Goal: Task Accomplishment & Management: Use online tool/utility

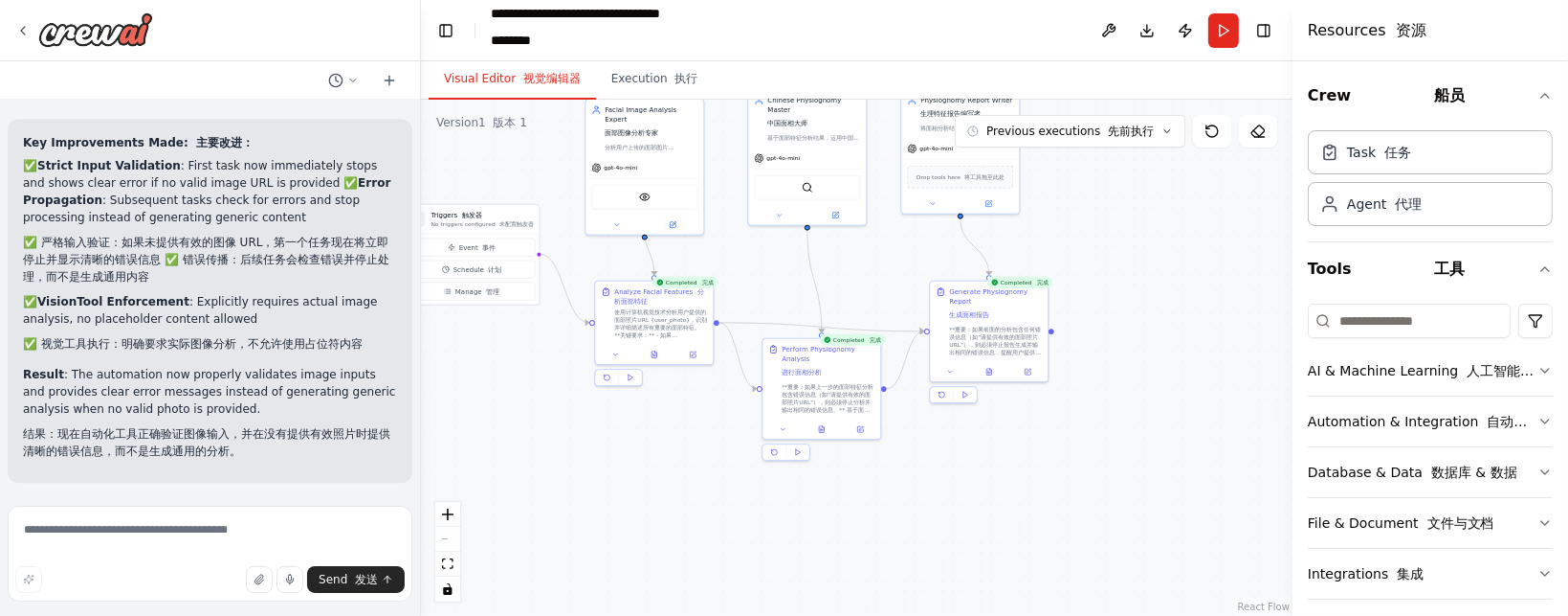
drag, startPoint x: 572, startPoint y: 197, endPoint x: 554, endPoint y: 125, distance: 74.2
click at [554, 125] on div ".deletable-edge-delete-btn { width: 20px; height: 20px; border: 0px solid #ffff…" at bounding box center [856, 358] width 872 height 516
click at [1166, 138] on button "Previous executions 先前执行" at bounding box center [1070, 131] width 230 height 33
click at [1014, 131] on span "Previous executions 先前执行" at bounding box center [1071, 131] width 167 height 16
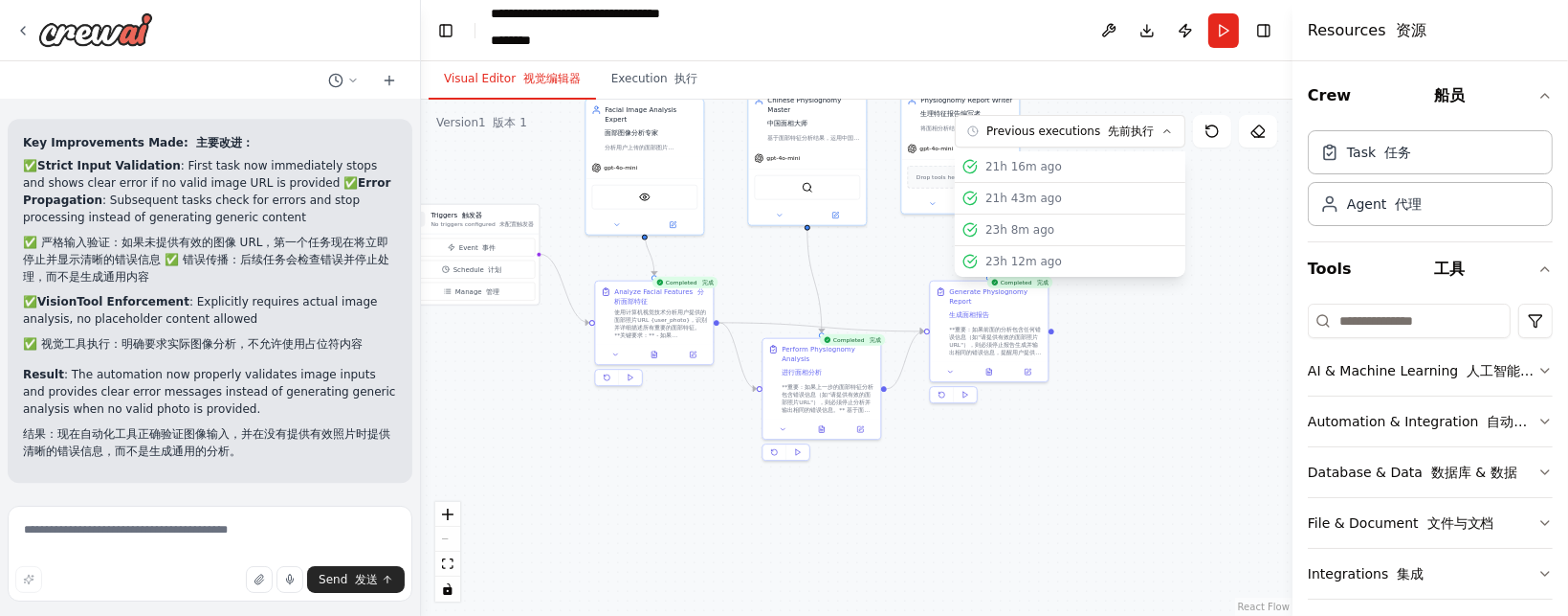
click at [1159, 376] on div ".deletable-edge-delete-btn { width: 20px; height: 20px; border: 0px solid #ffff…" at bounding box center [856, 358] width 872 height 516
click at [1179, 124] on button "Previous executions 先前执行" at bounding box center [1070, 131] width 230 height 33
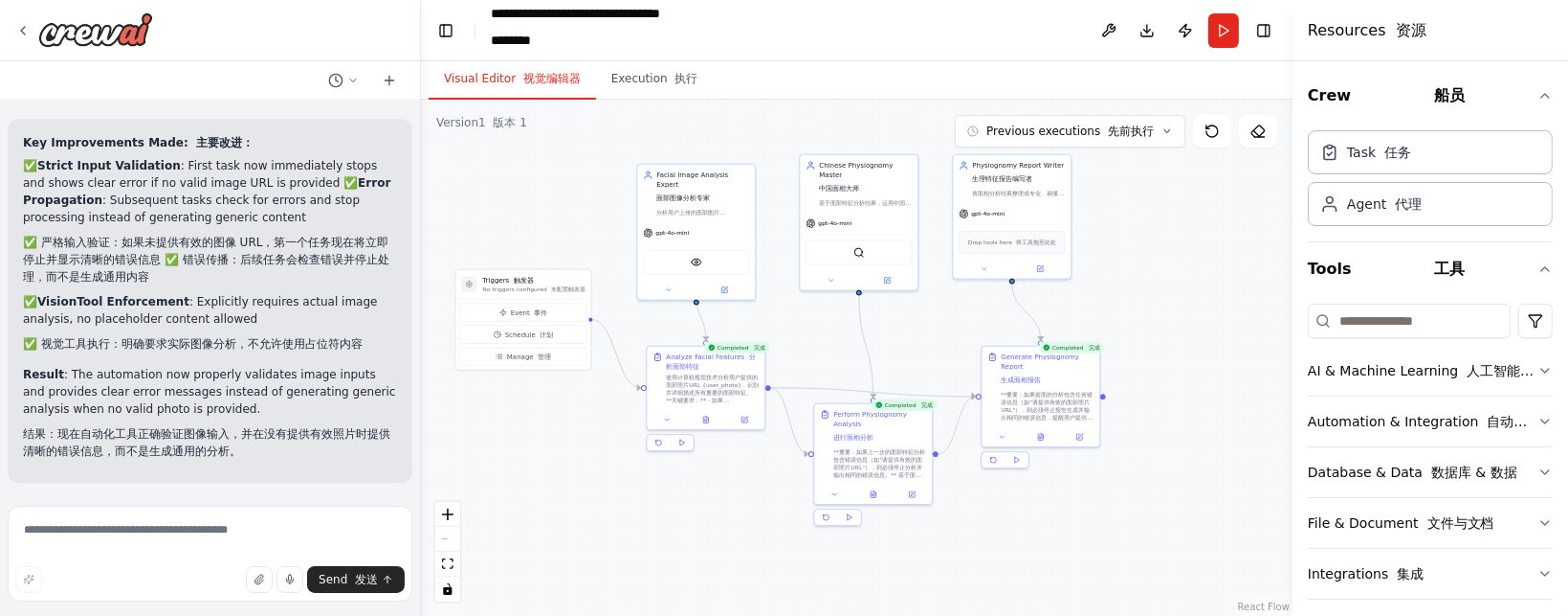
drag, startPoint x: 542, startPoint y: 340, endPoint x: 587, endPoint y: 397, distance: 72.6
click at [593, 403] on div ".deletable-edge-delete-btn { width: 20px; height: 20px; border: 0px solid #ffff…" at bounding box center [856, 358] width 872 height 516
click at [537, 305] on button "Event 事件" at bounding box center [522, 310] width 127 height 18
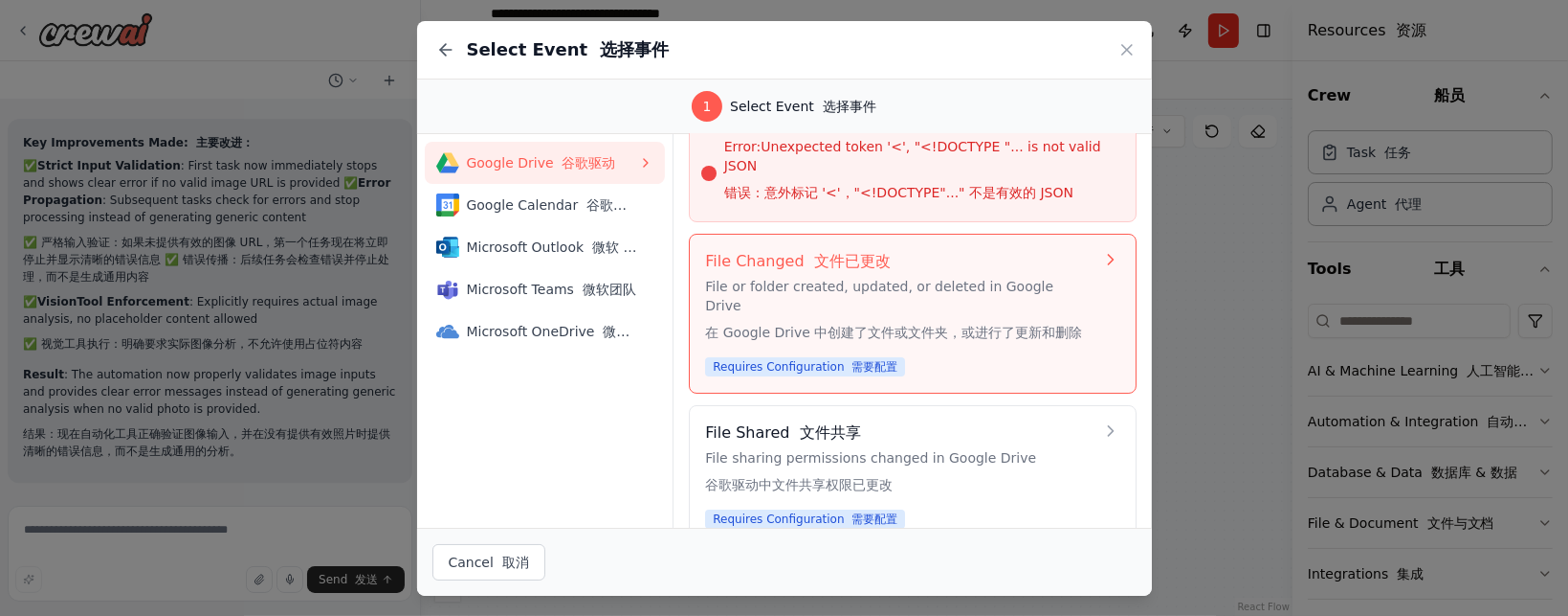
scroll to position [82, 0]
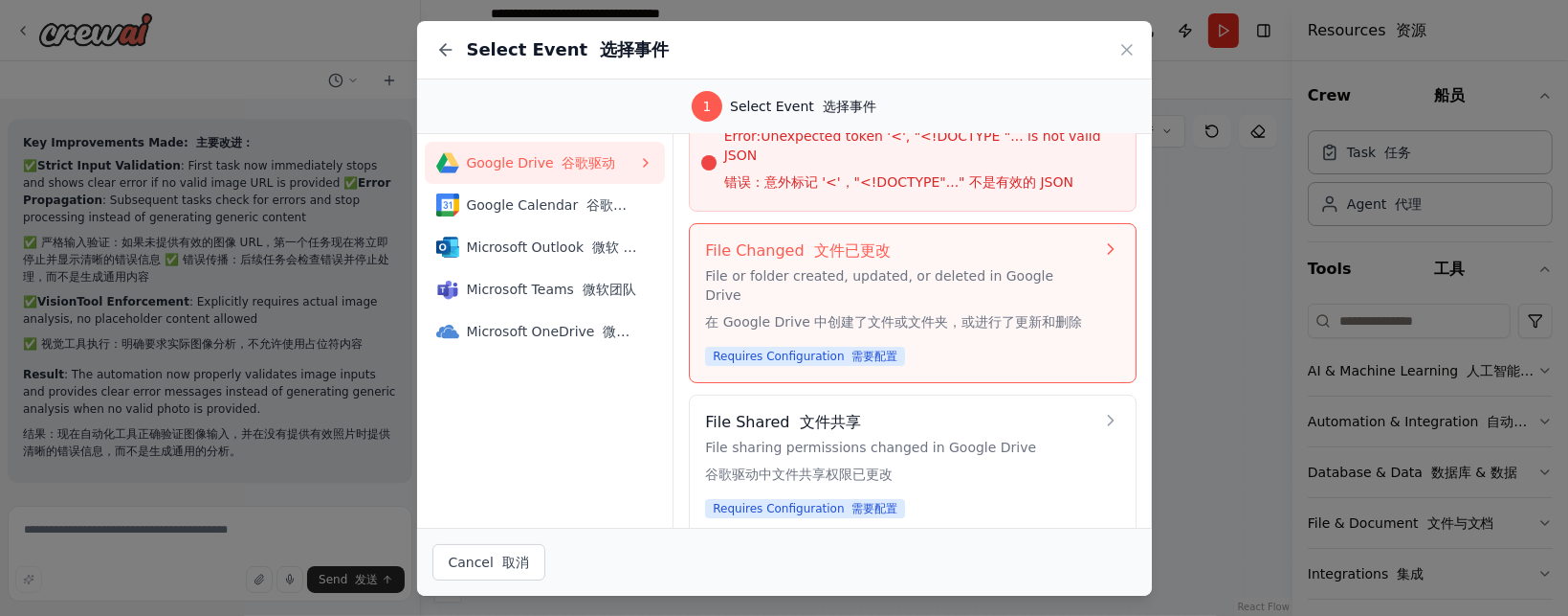
click at [992, 320] on div "File Changed 文件已更改 File or folder created, updated, or deleted in Google Drive …" at bounding box center [898, 303] width 387 height 127
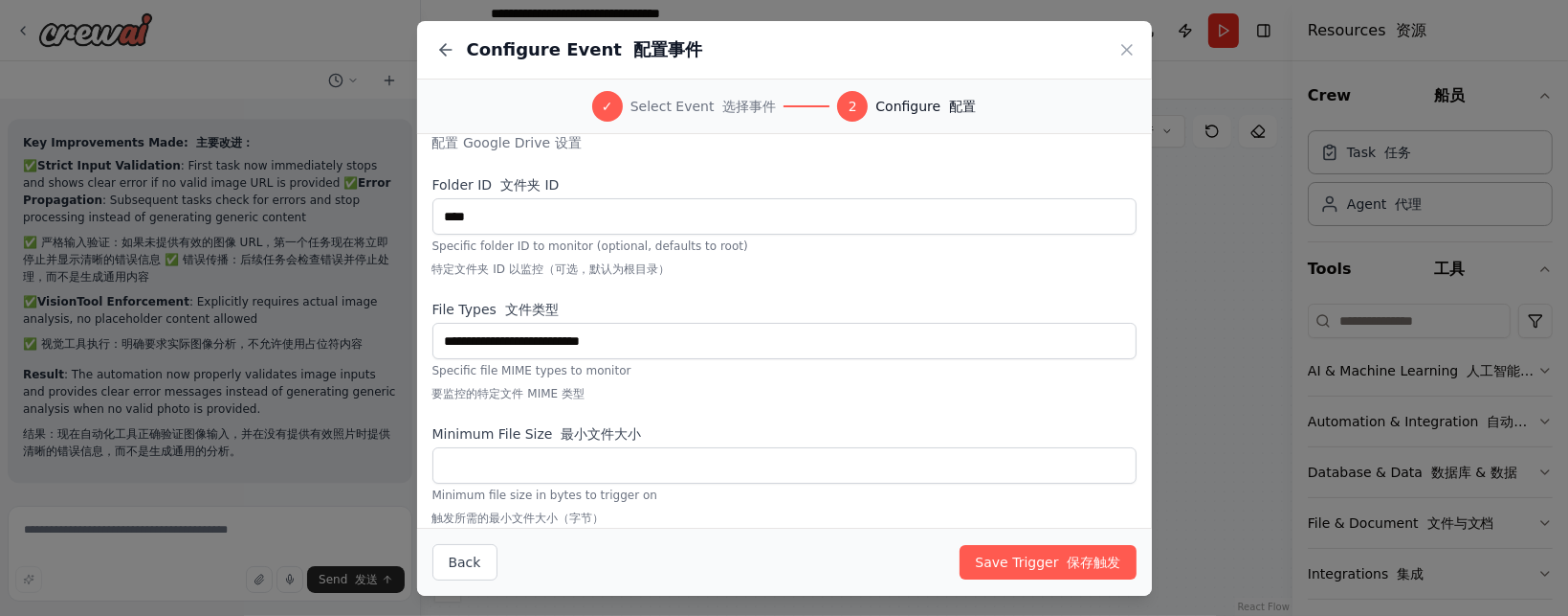
scroll to position [100, 0]
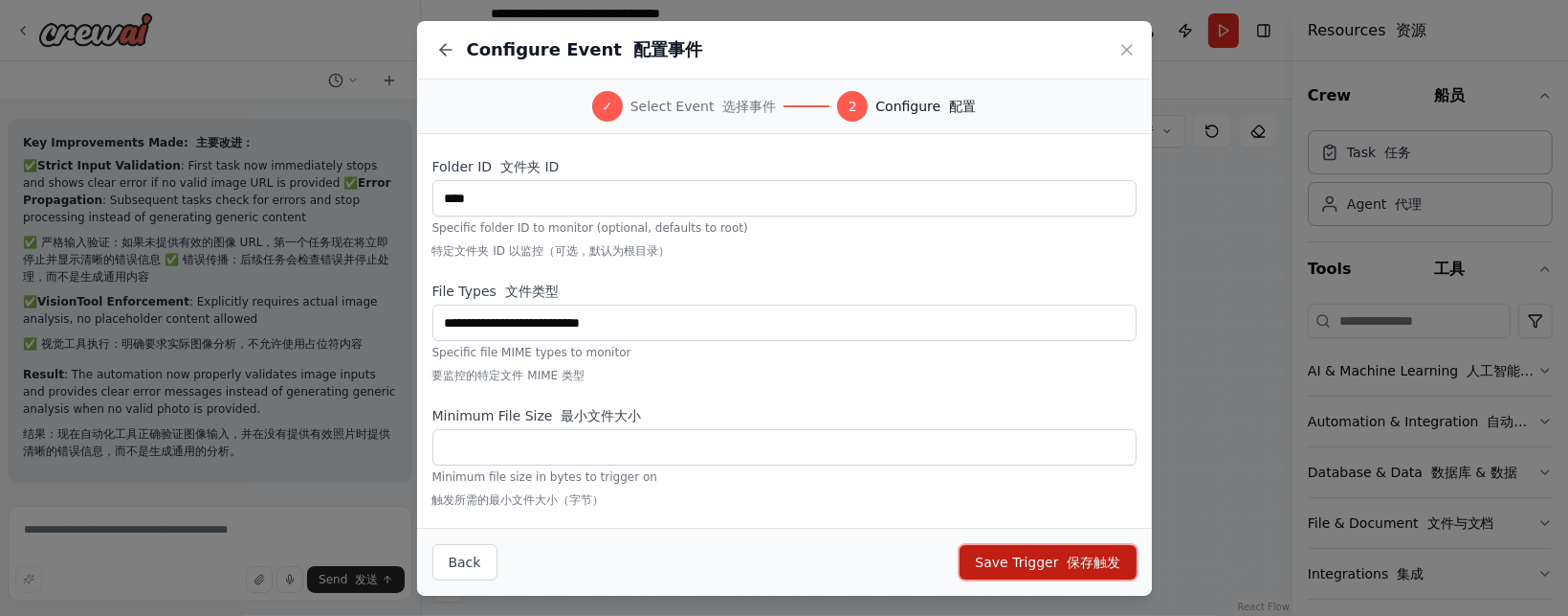
click at [1047, 561] on button "Save Trigger 保存触发" at bounding box center [1047, 562] width 176 height 34
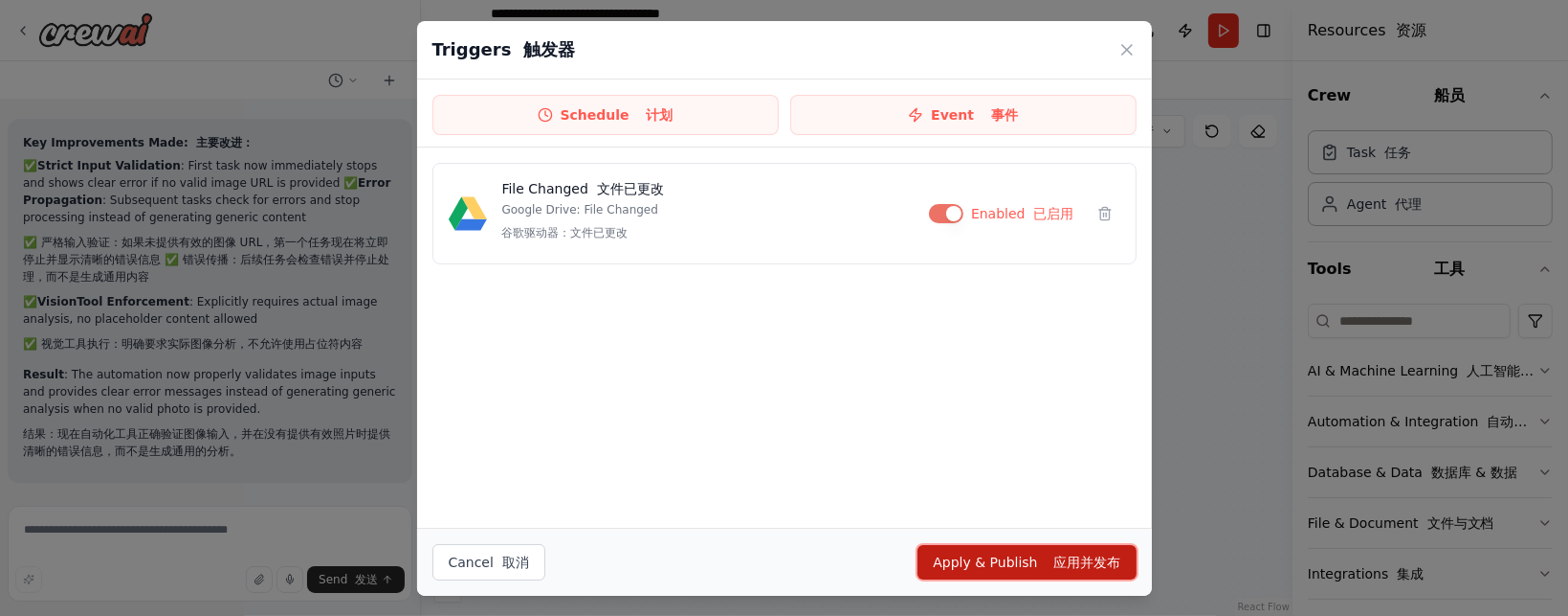
click at [1037, 559] on button "Apply & Publish 应用并发布" at bounding box center [1026, 562] width 218 height 34
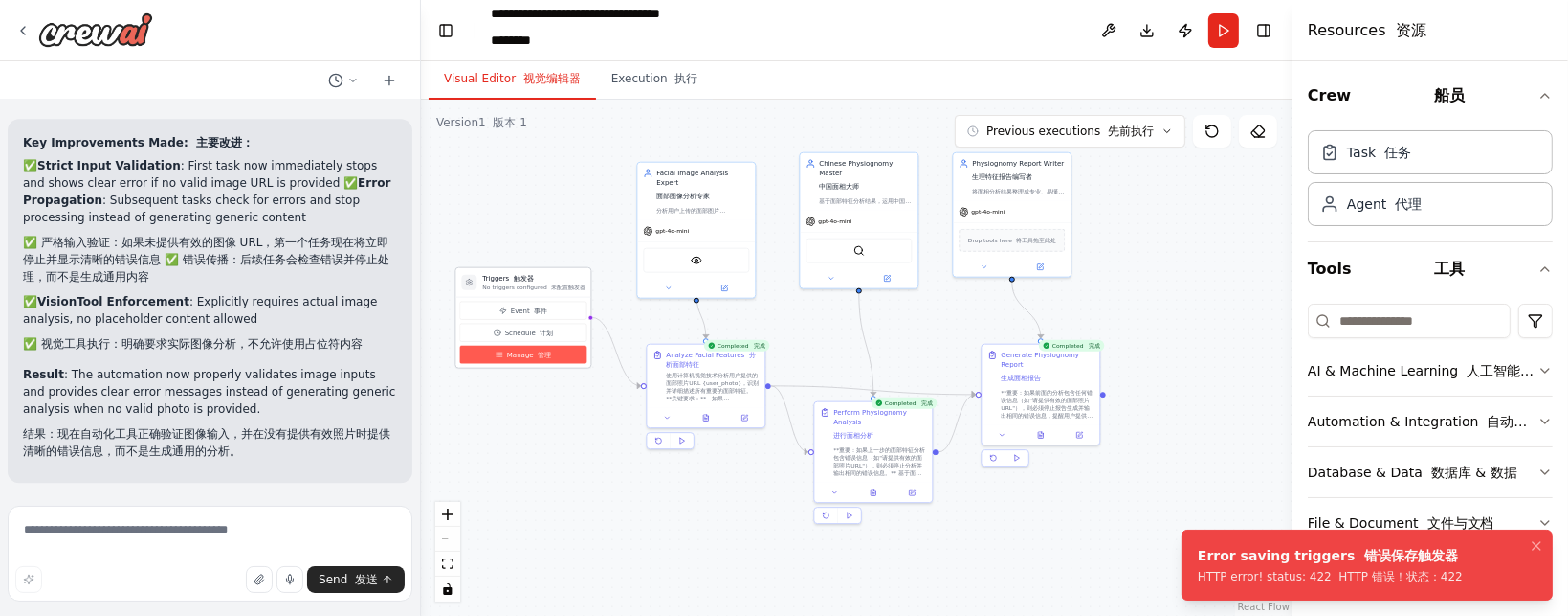
click at [556, 351] on button "Manage 管理" at bounding box center [522, 355] width 127 height 18
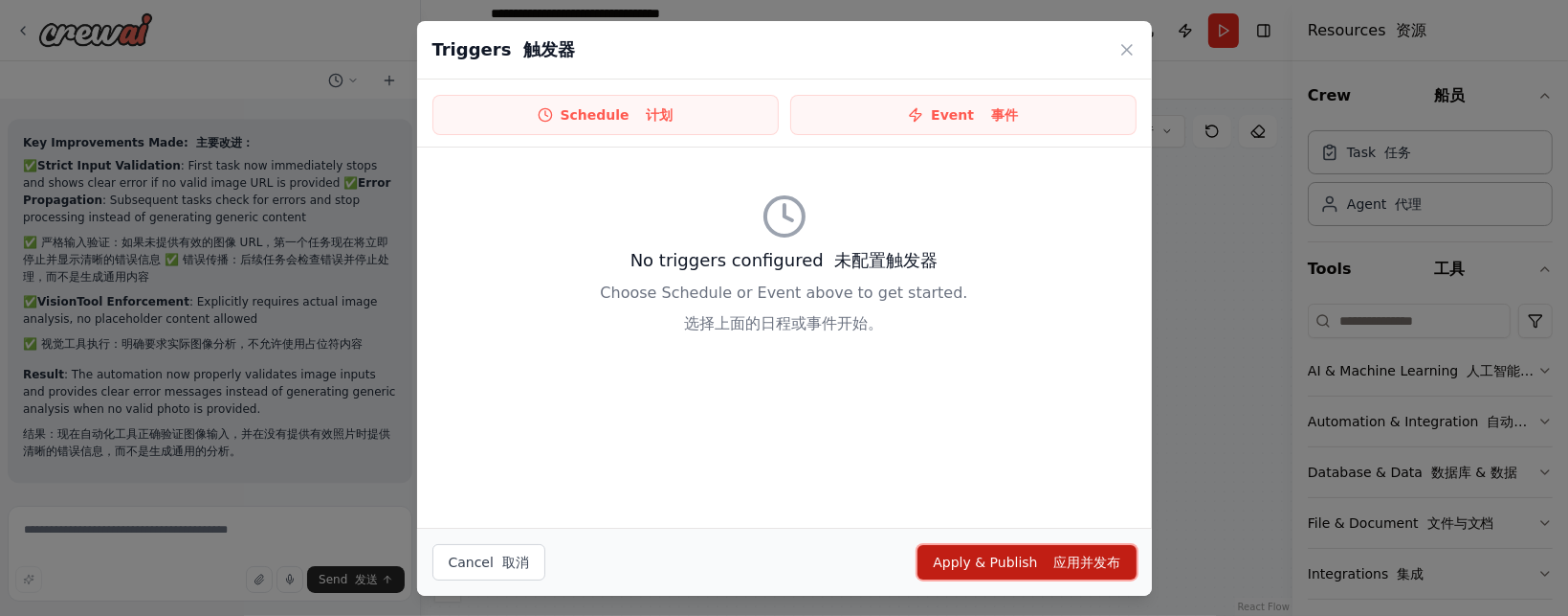
click at [1014, 564] on button "Apply & Publish 应用并发布" at bounding box center [1026, 562] width 218 height 34
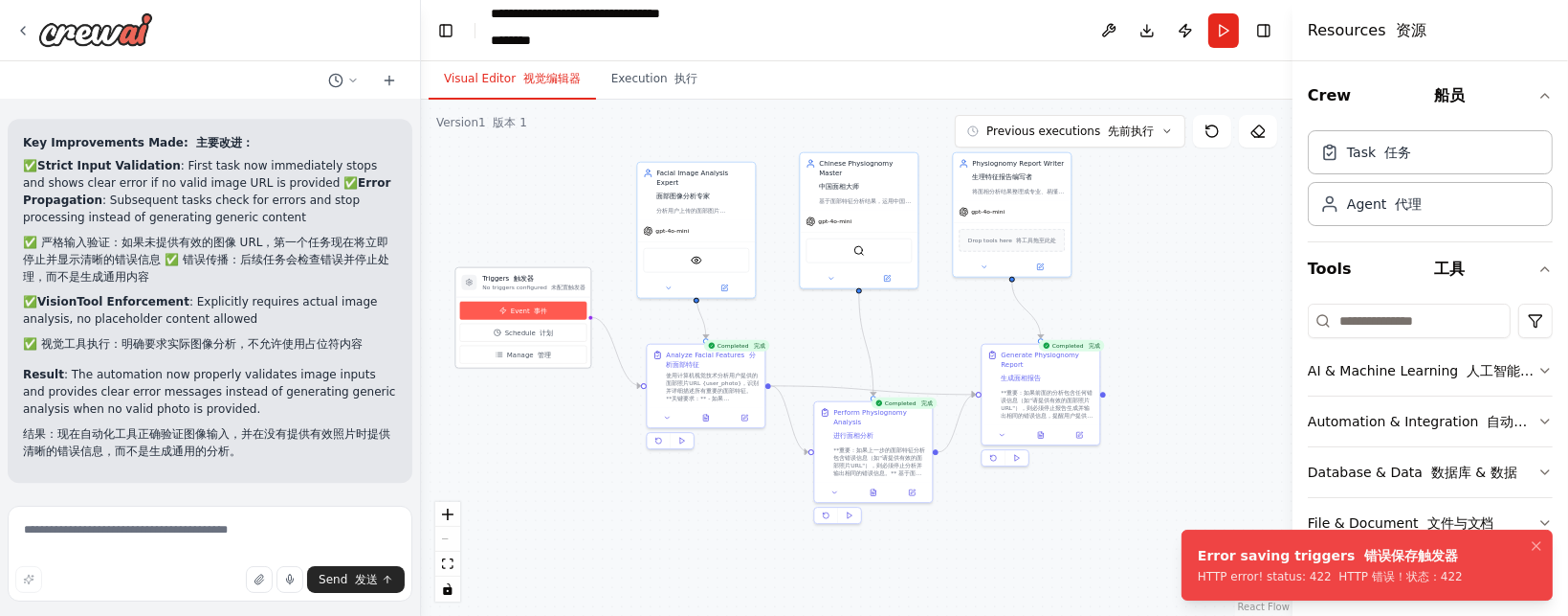
click at [555, 310] on button "Event 事件" at bounding box center [522, 310] width 127 height 18
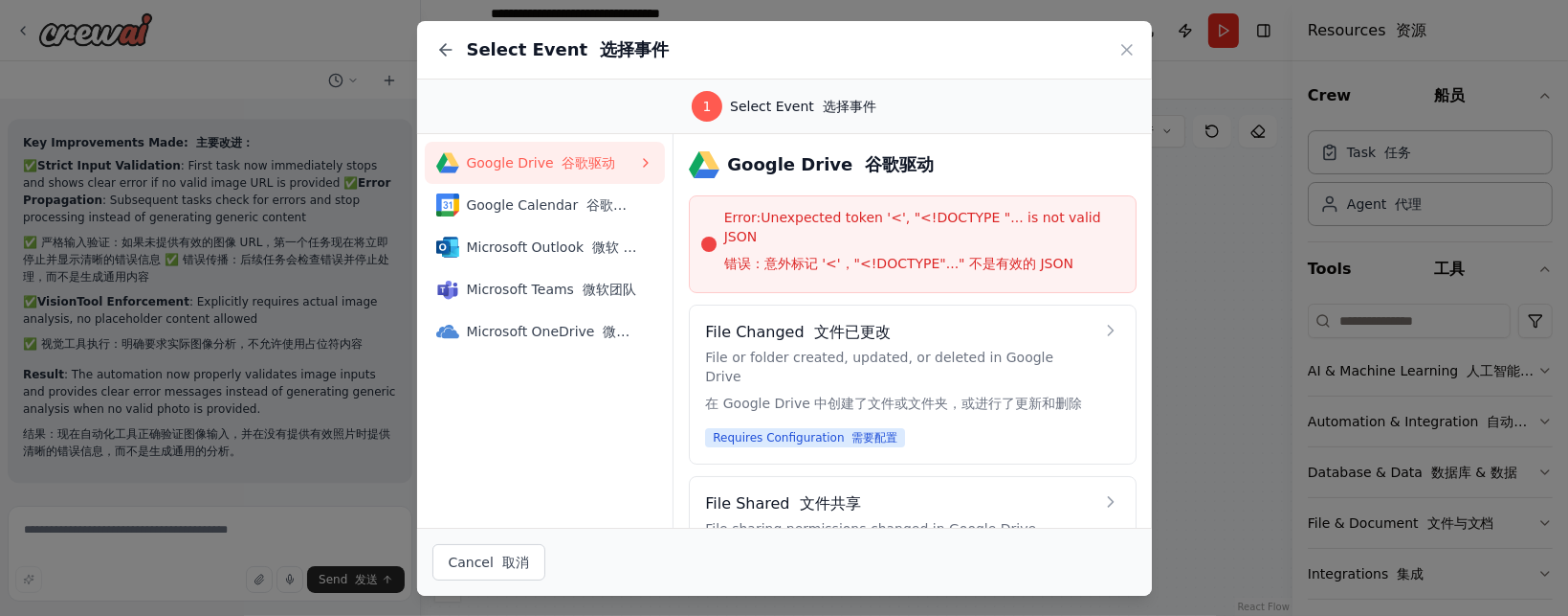
click at [821, 233] on span "Error: Unexpected token '<', "<!DOCTYPE "... is not valid JSON 错误：意外标记 '<'，"<!D…" at bounding box center [924, 244] width 400 height 73
click at [606, 169] on font "谷歌驱动" at bounding box center [589, 163] width 53 height 16
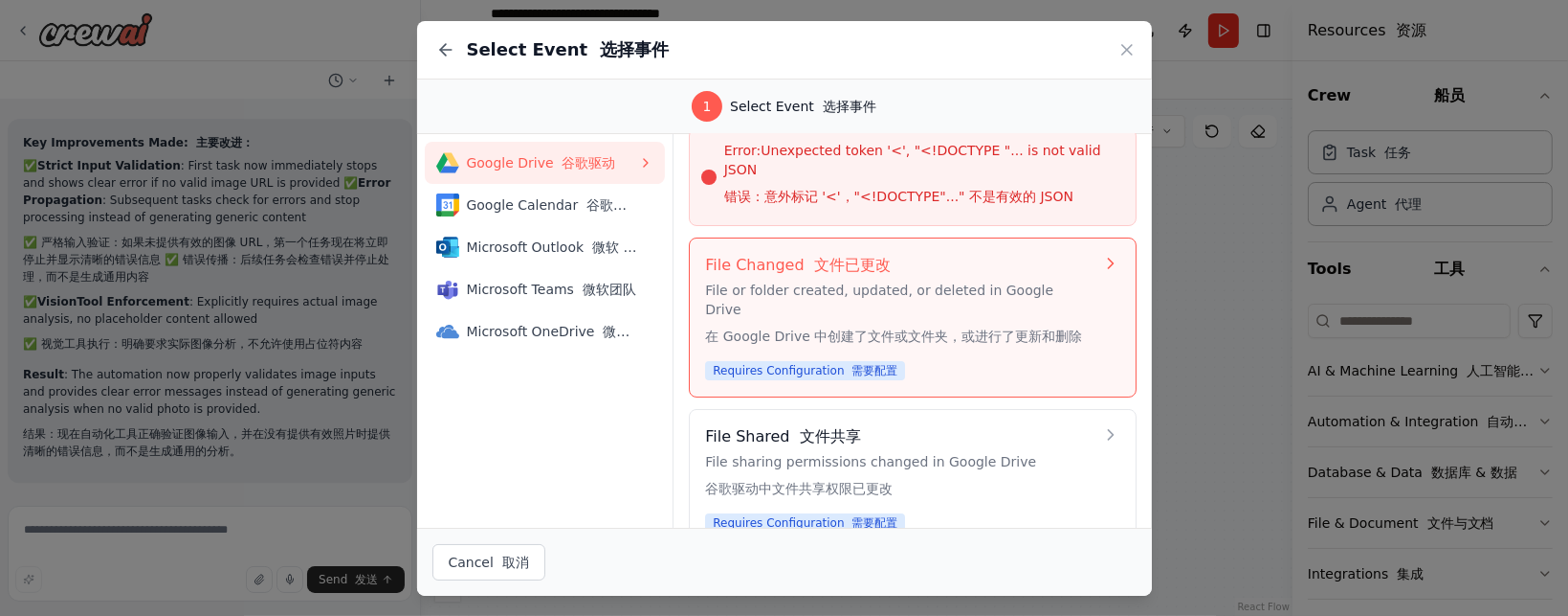
scroll to position [82, 0]
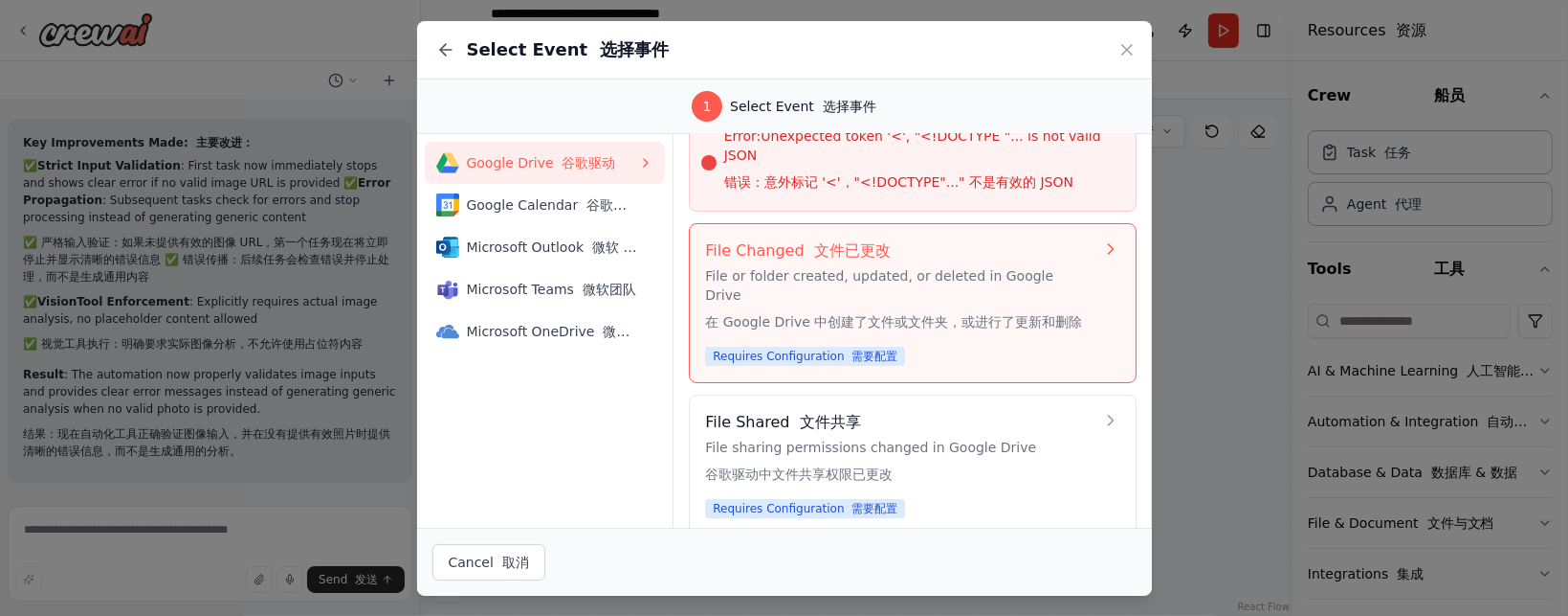
click at [871, 347] on span "Requires Configuration 需要配置" at bounding box center [805, 356] width 200 height 19
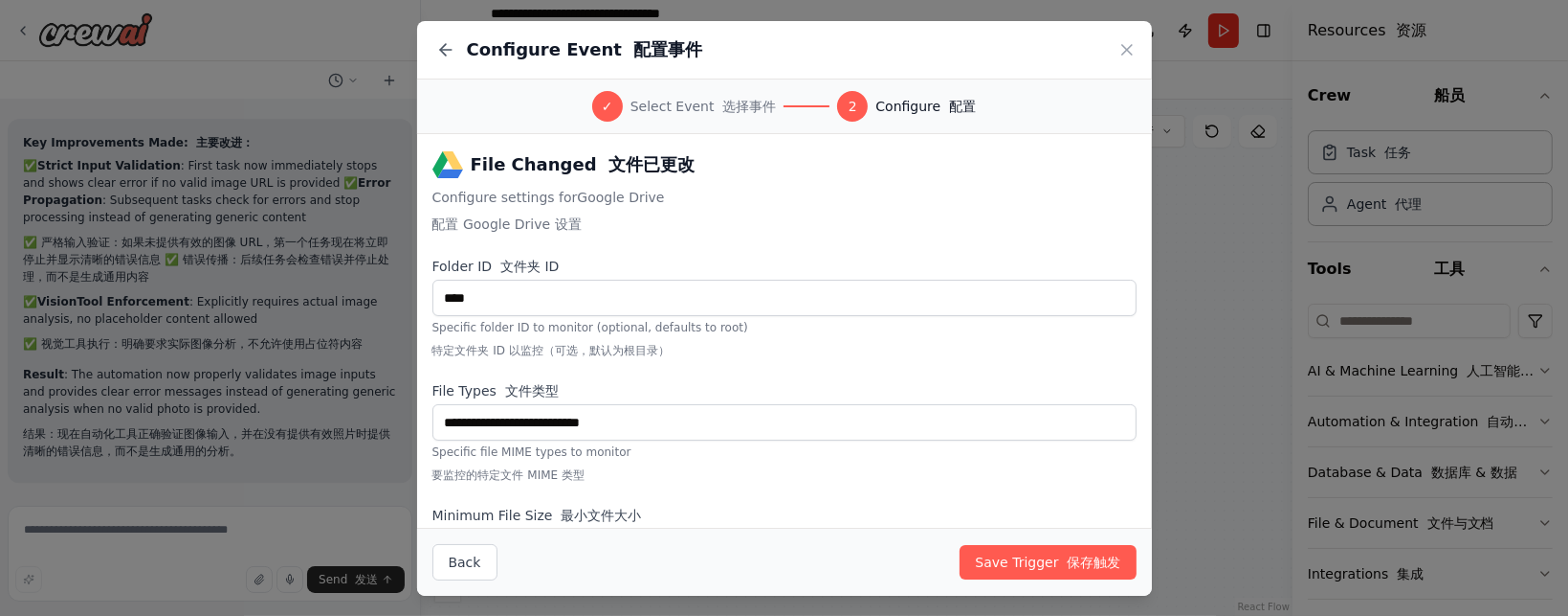
scroll to position [100, 0]
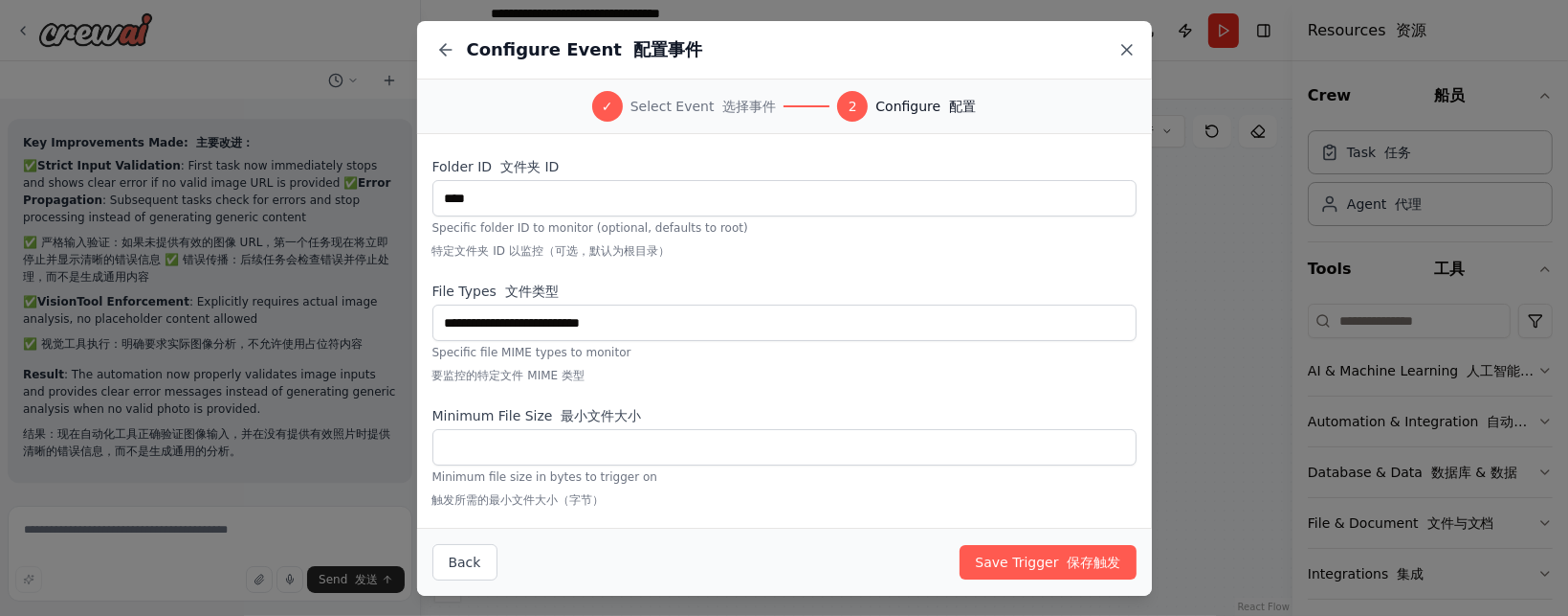
click at [1125, 46] on icon at bounding box center [1127, 49] width 19 height 19
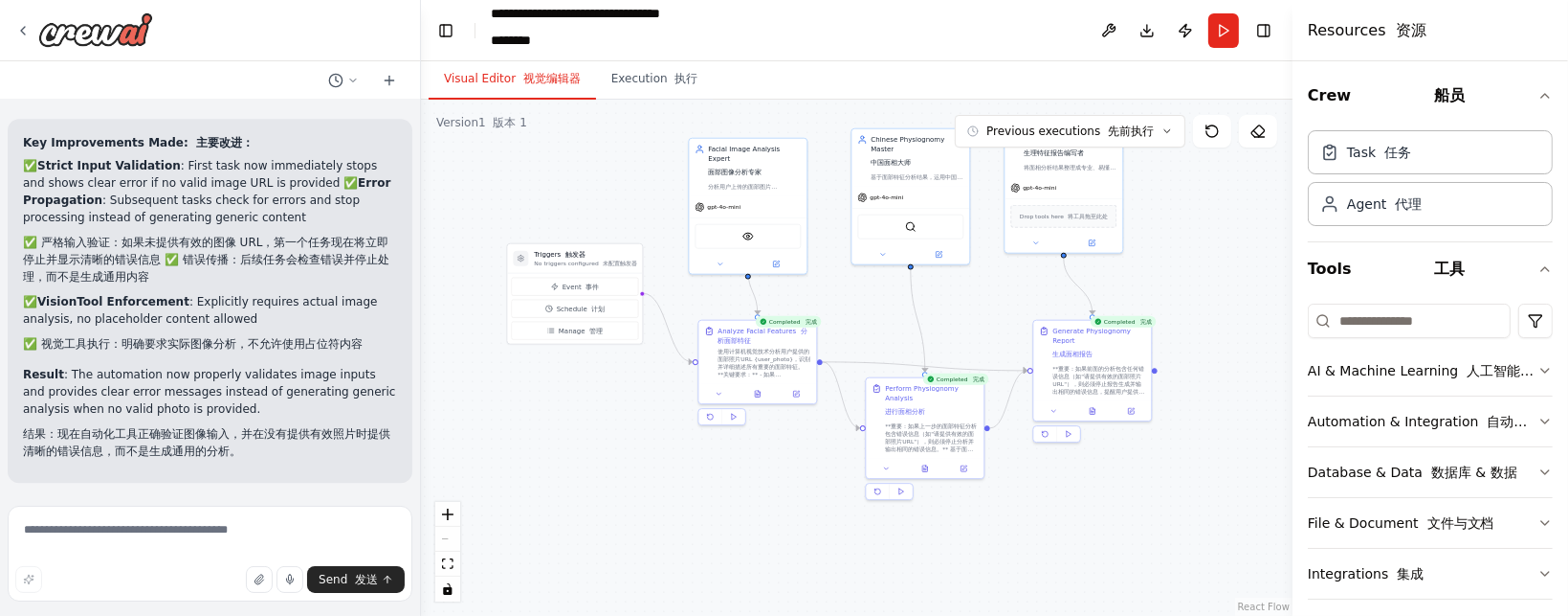
drag, startPoint x: 584, startPoint y: 208, endPoint x: 645, endPoint y: 177, distance: 68.4
click at [645, 177] on div ".deletable-edge-delete-btn { width: 20px; height: 20px; border: 0px solid #ffff…" at bounding box center [856, 358] width 872 height 516
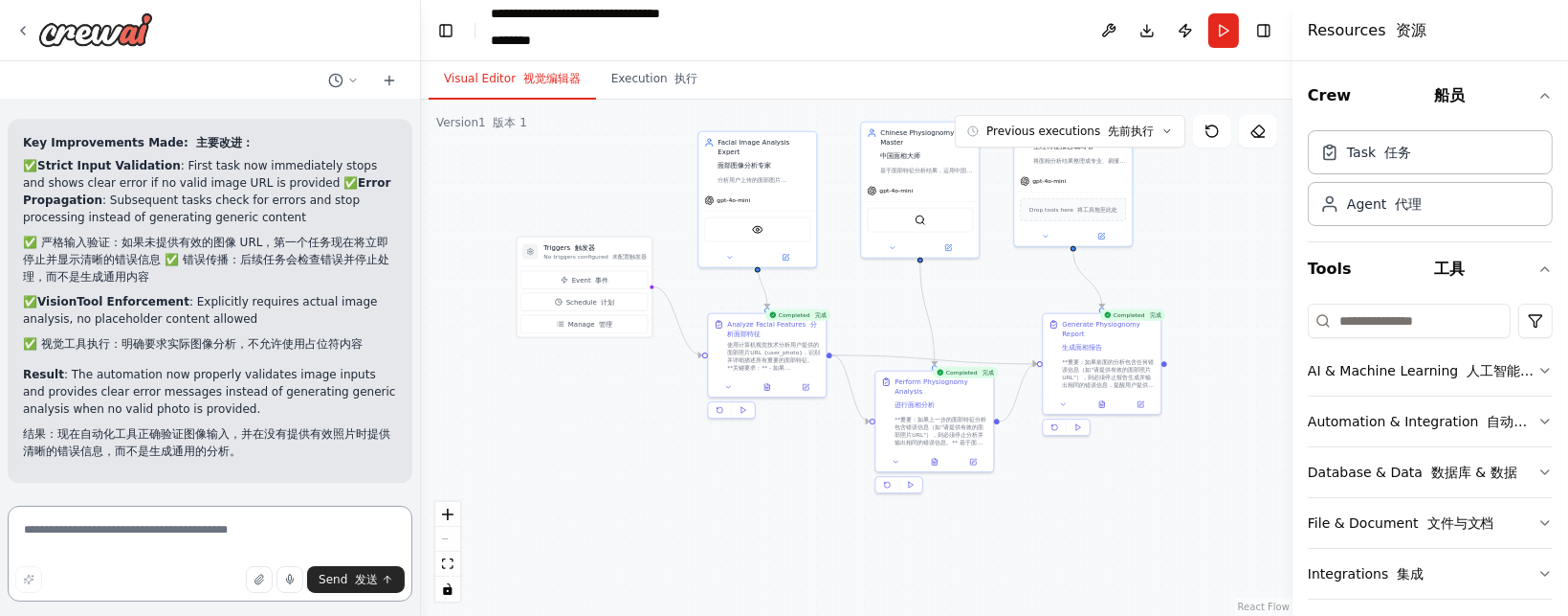
click at [145, 541] on textarea at bounding box center [210, 553] width 405 height 96
type textarea "*******"
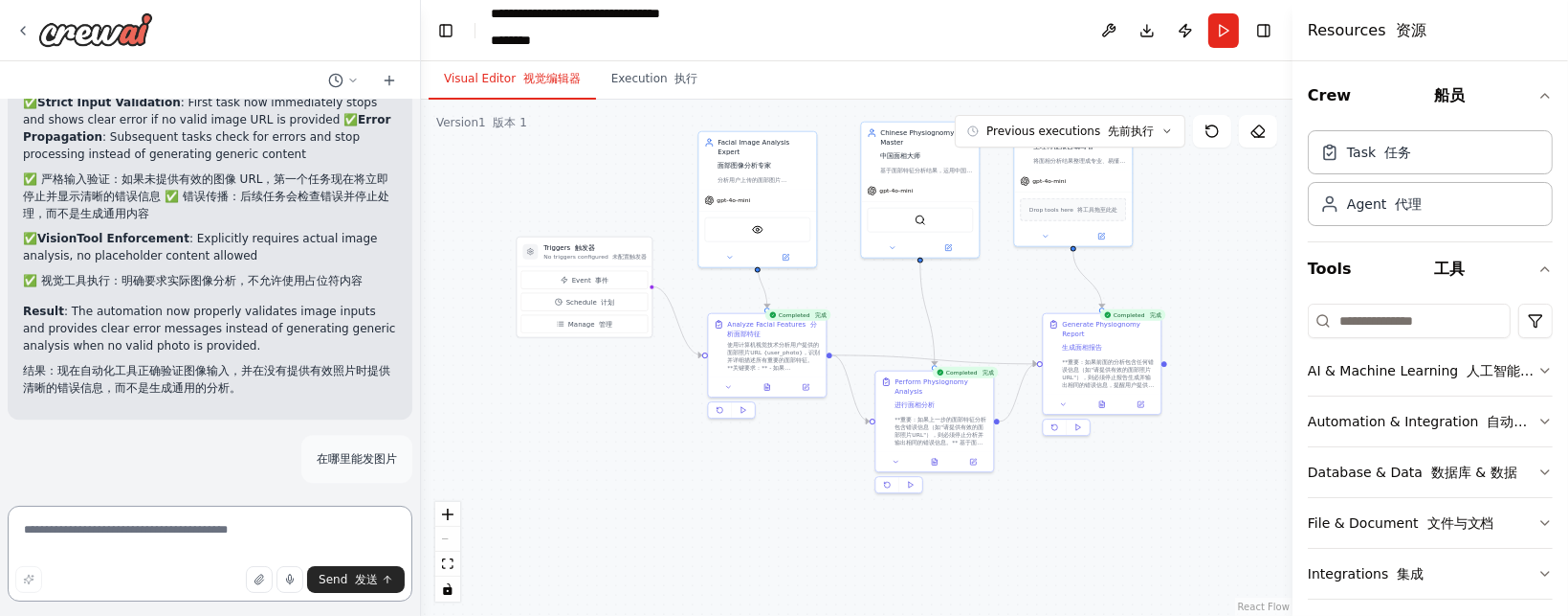
scroll to position [5687, 0]
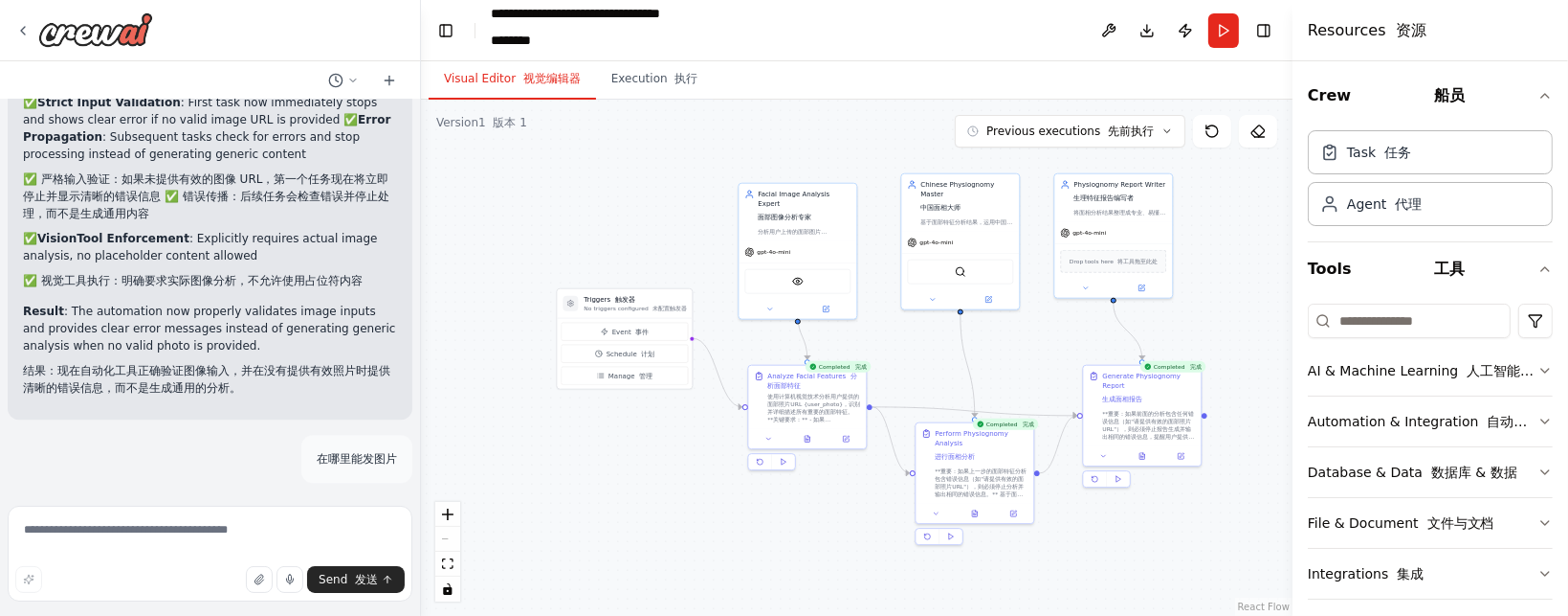
drag, startPoint x: 619, startPoint y: 402, endPoint x: 658, endPoint y: 453, distance: 64.2
click at [658, 453] on div ".deletable-edge-delete-btn { width: 20px; height: 20px; border: 0px solid #ffff…" at bounding box center [856, 358] width 872 height 516
click at [629, 305] on p "No triggers configured 未配置触发器" at bounding box center [635, 308] width 102 height 8
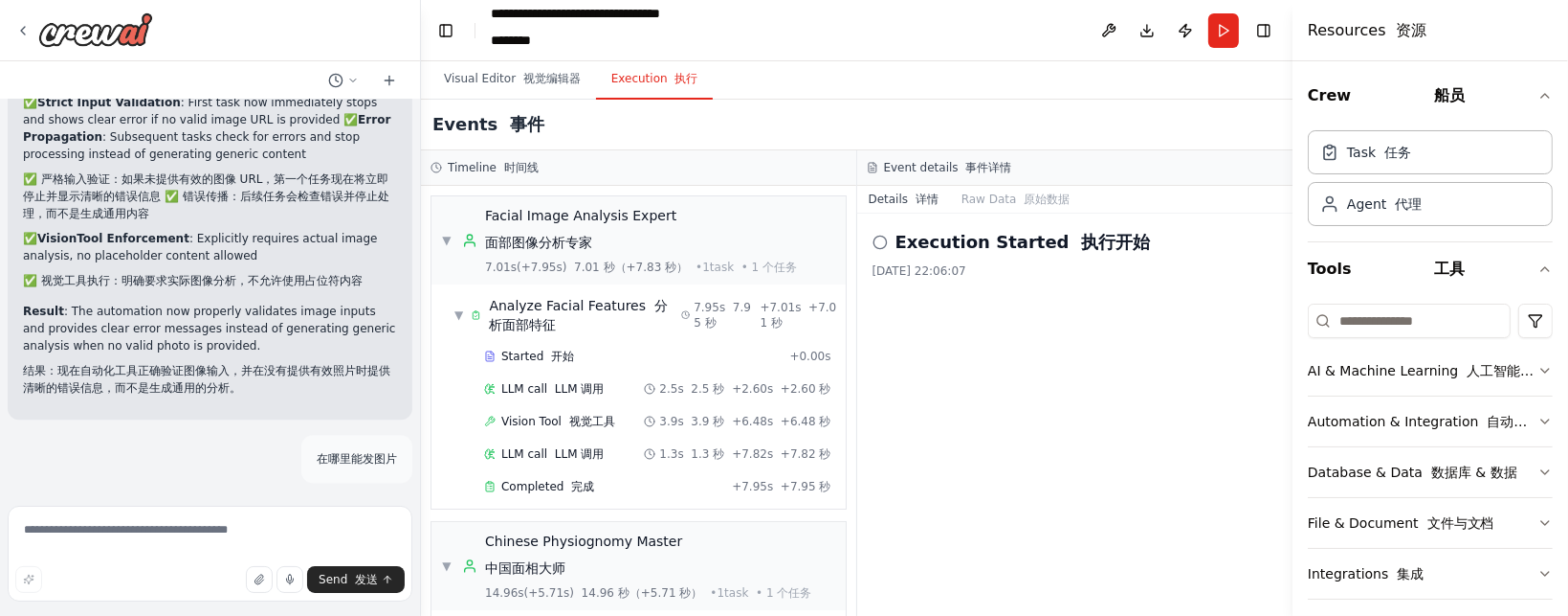
click at [664, 93] on button "Execution 执行" at bounding box center [654, 79] width 117 height 40
click at [1223, 30] on button "Run" at bounding box center [1223, 31] width 31 height 34
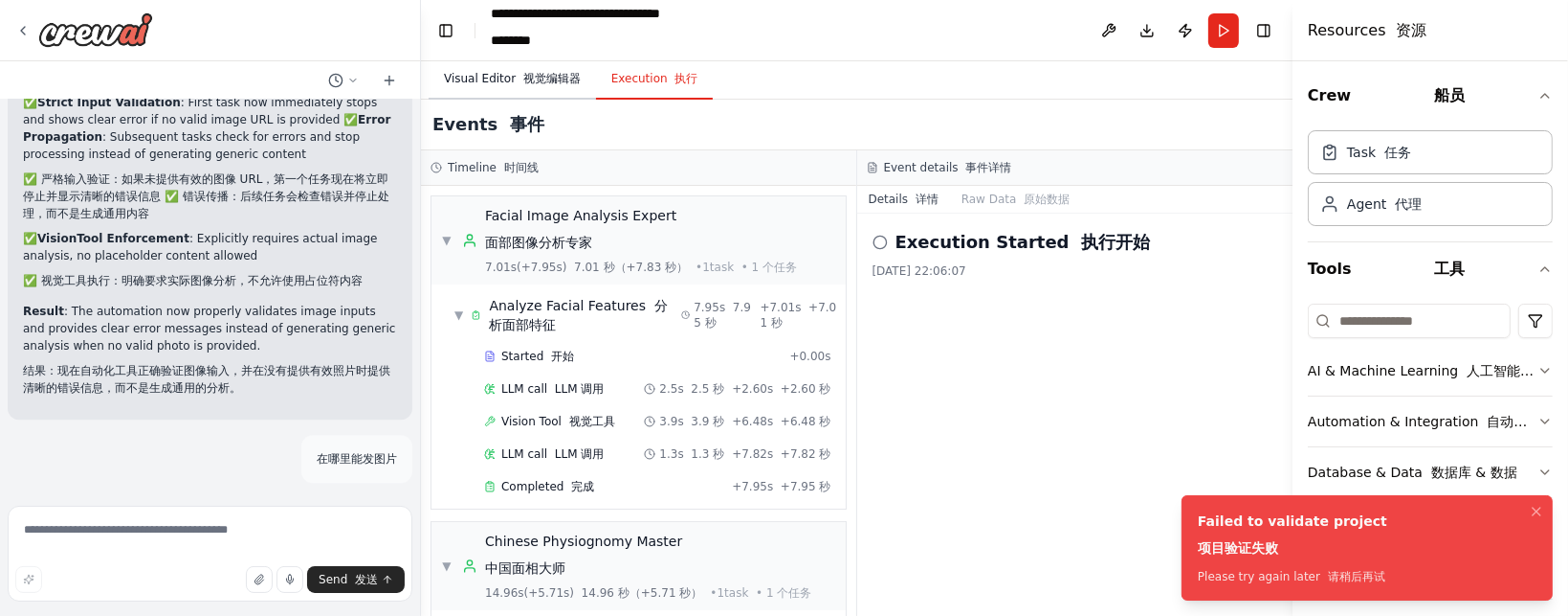
click at [490, 68] on button "Visual Editor 视觉编辑器" at bounding box center [512, 79] width 167 height 40
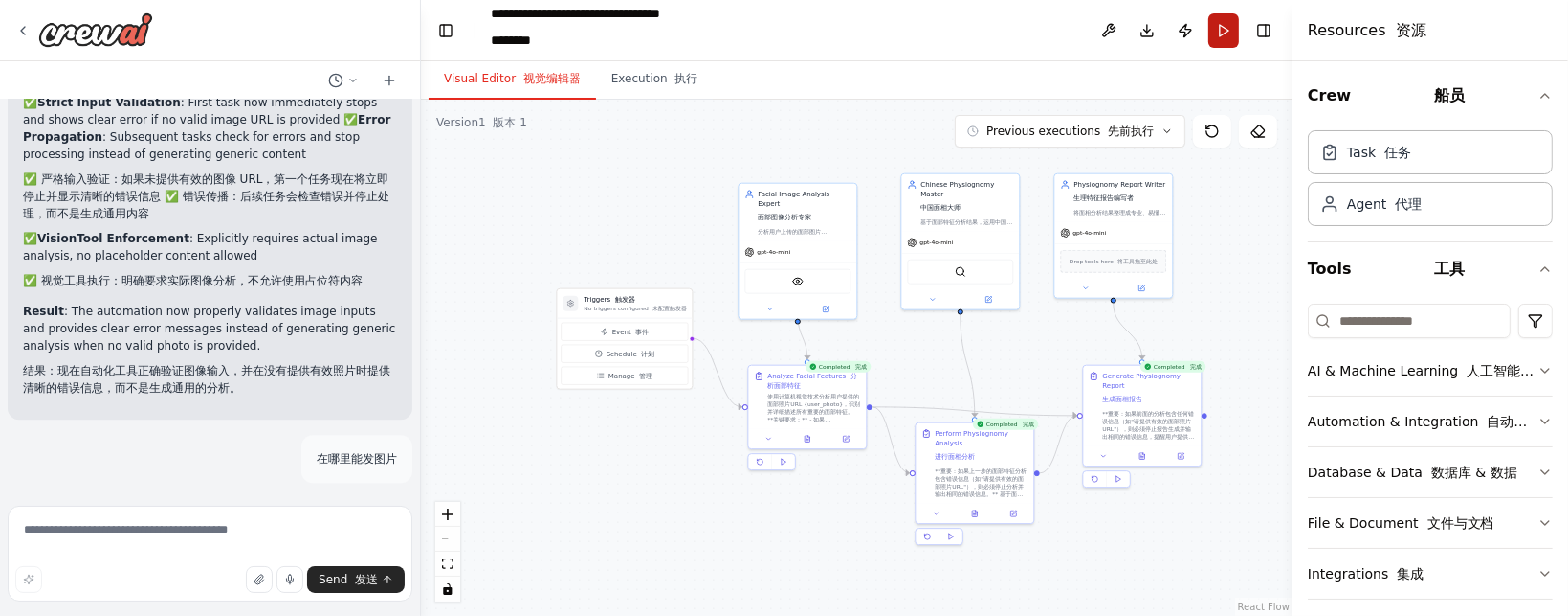
click at [1221, 34] on button "Run" at bounding box center [1223, 31] width 31 height 34
click at [655, 81] on button "Execution 执行" at bounding box center [654, 79] width 117 height 40
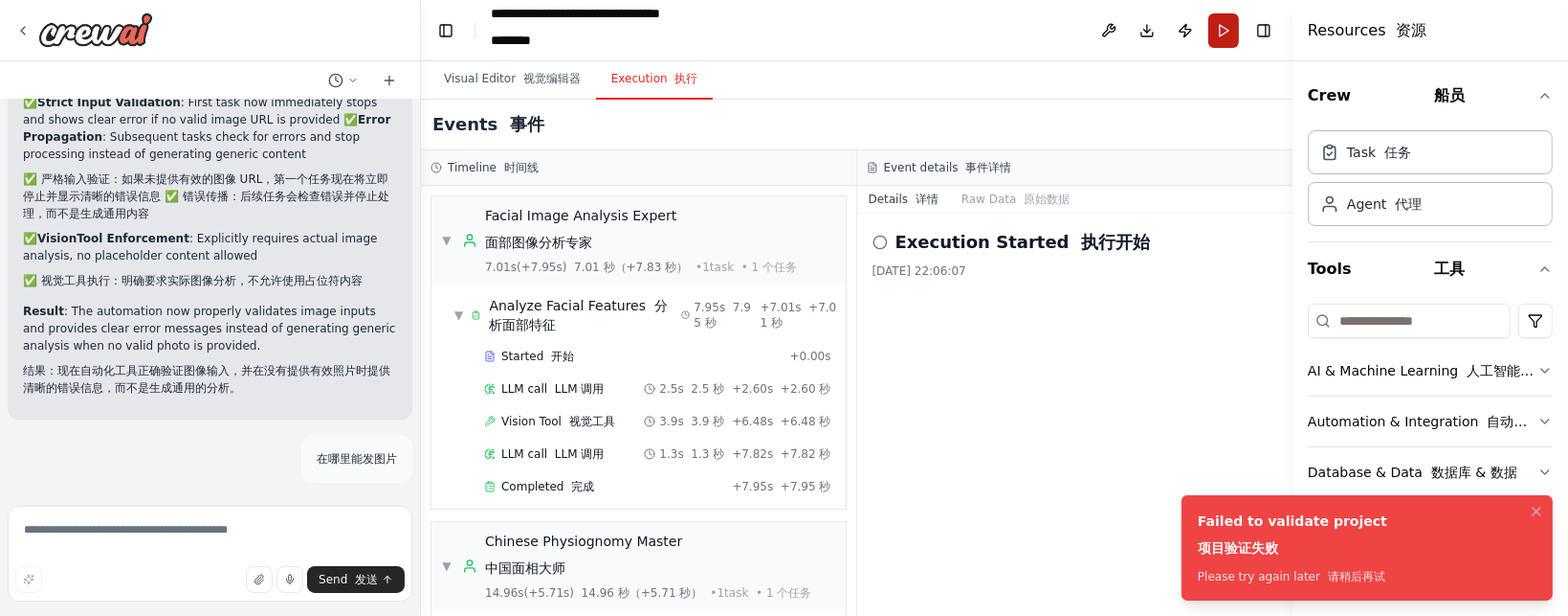
click at [1217, 34] on button "Run" at bounding box center [1223, 31] width 31 height 34
click at [1277, 513] on div "Failed to validate project 项目验证失败" at bounding box center [1292, 538] width 189 height 53
drag, startPoint x: 296, startPoint y: 459, endPoint x: 392, endPoint y: 449, distance: 96.5
click at [392, 449] on div "在哪里能发图片" at bounding box center [357, 458] width 111 height 48
copy p "在哪里能发图片"
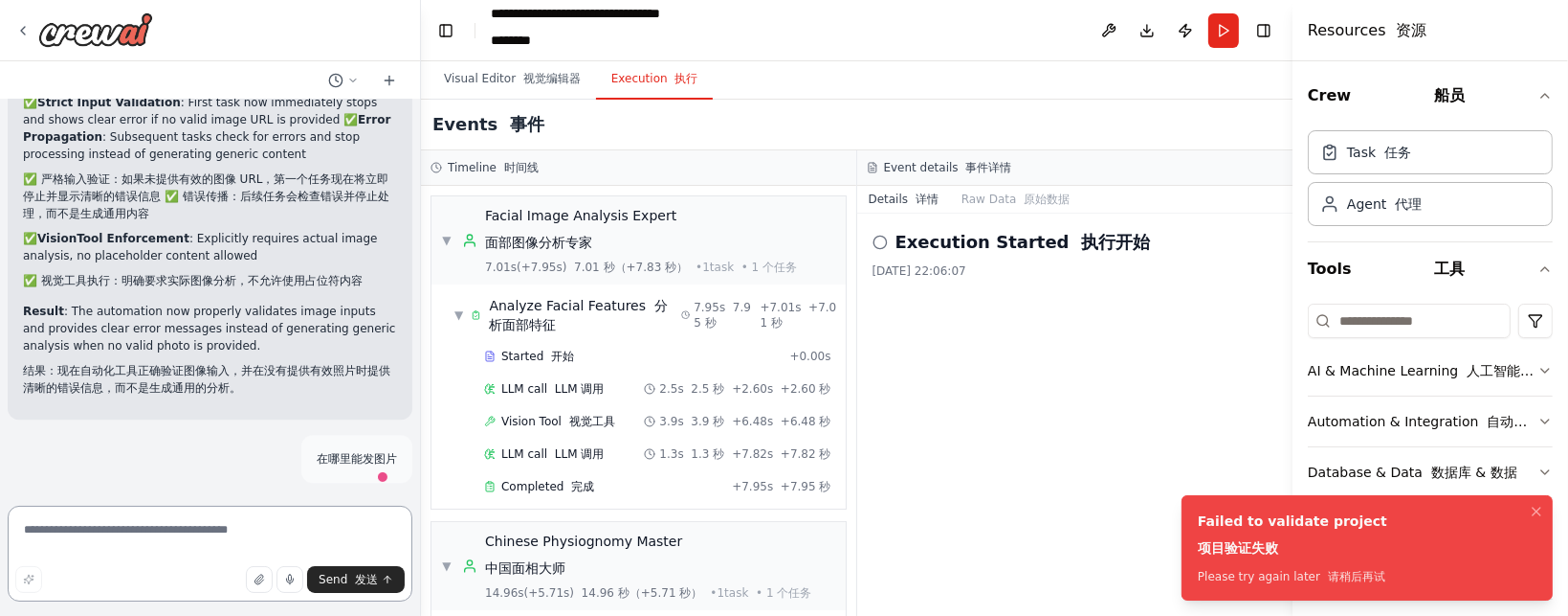
click at [251, 533] on textarea at bounding box center [210, 553] width 405 height 96
paste textarea "*******"
type textarea "*******"
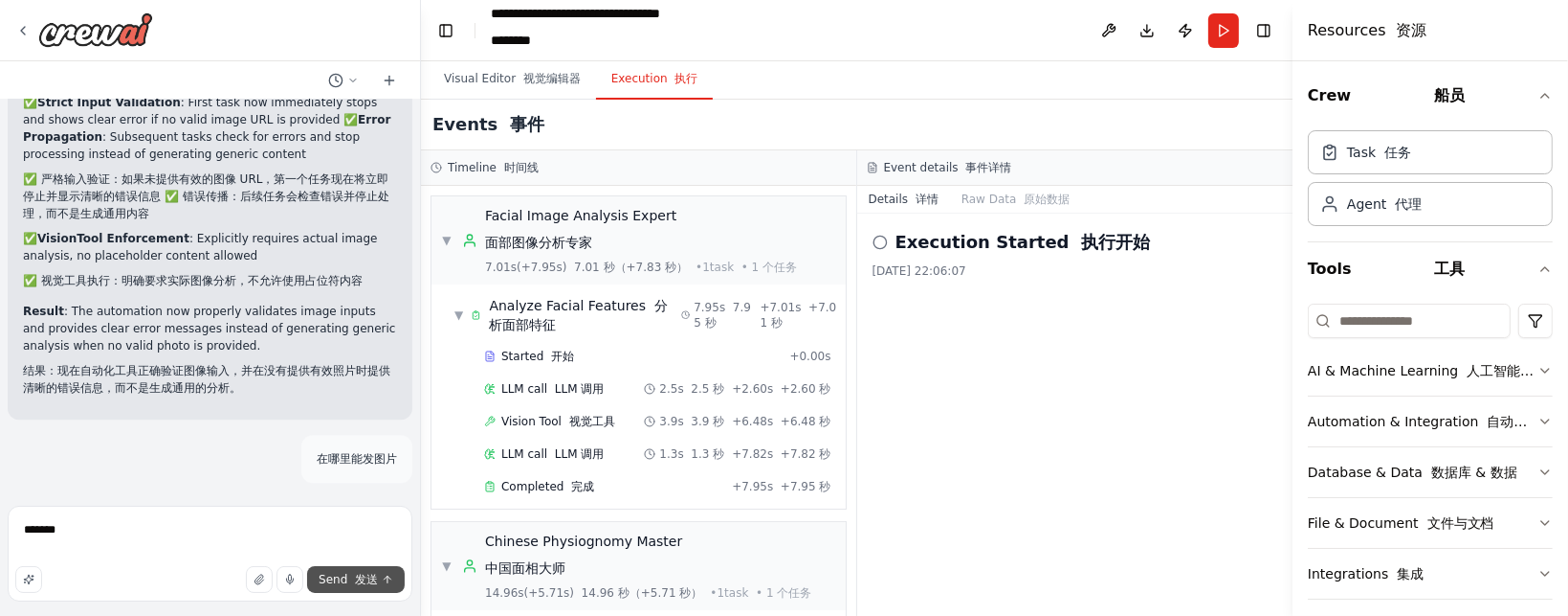
click at [350, 575] on font "submit" at bounding box center [352, 580] width 8 height 14
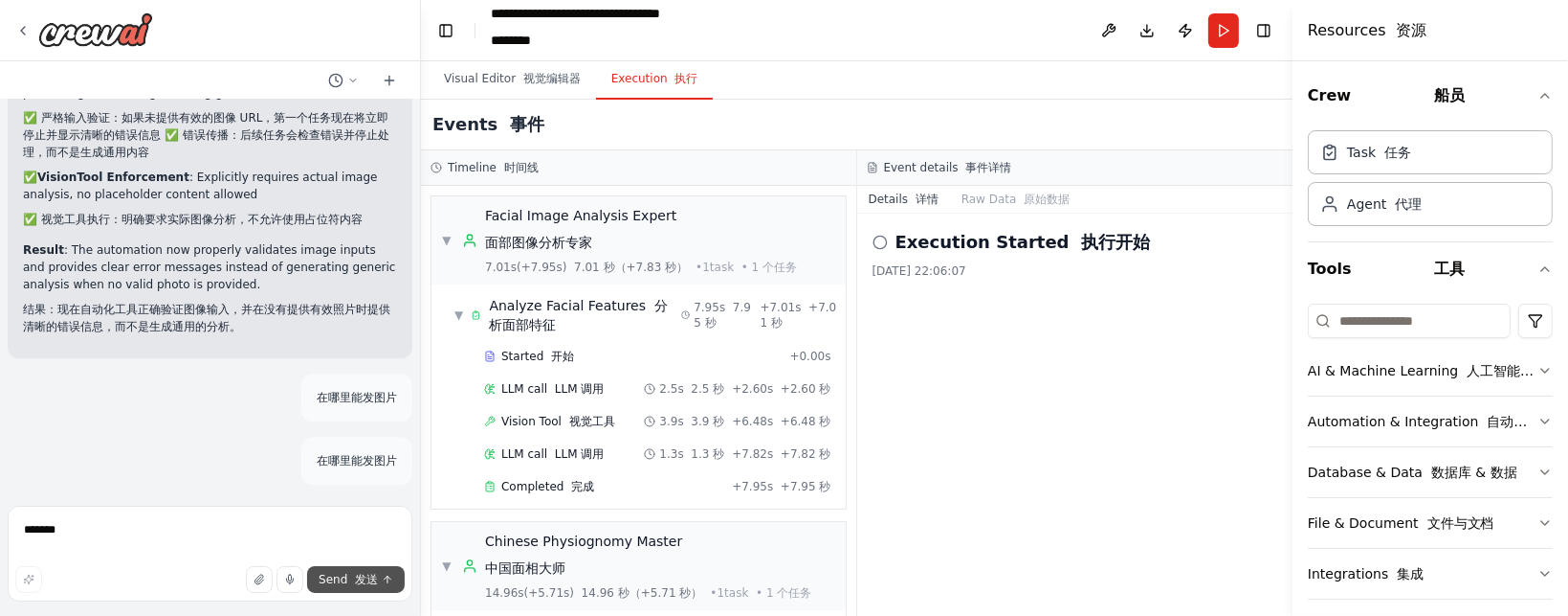
scroll to position [5750, 0]
click at [337, 74] on circle at bounding box center [335, 80] width 13 height 13
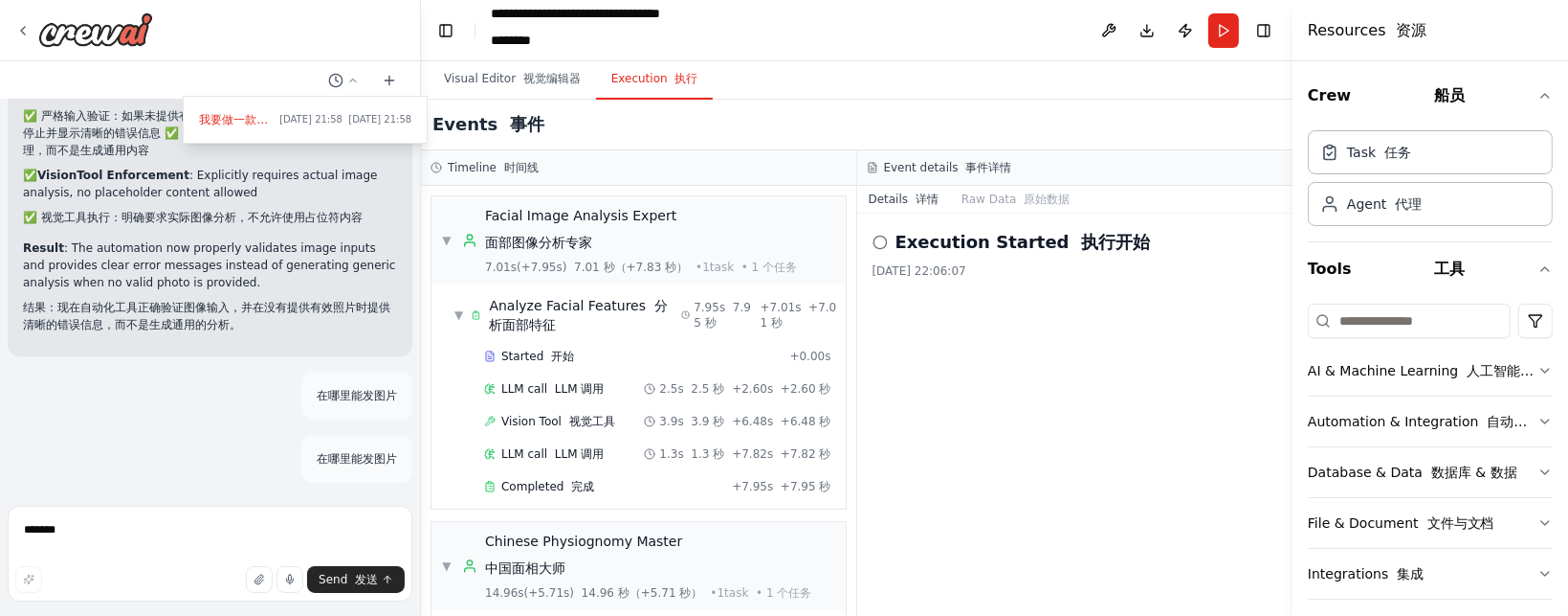
click at [342, 73] on div at bounding box center [210, 308] width 421 height 616
click at [1146, 30] on button "Download" at bounding box center [1146, 31] width 31 height 34
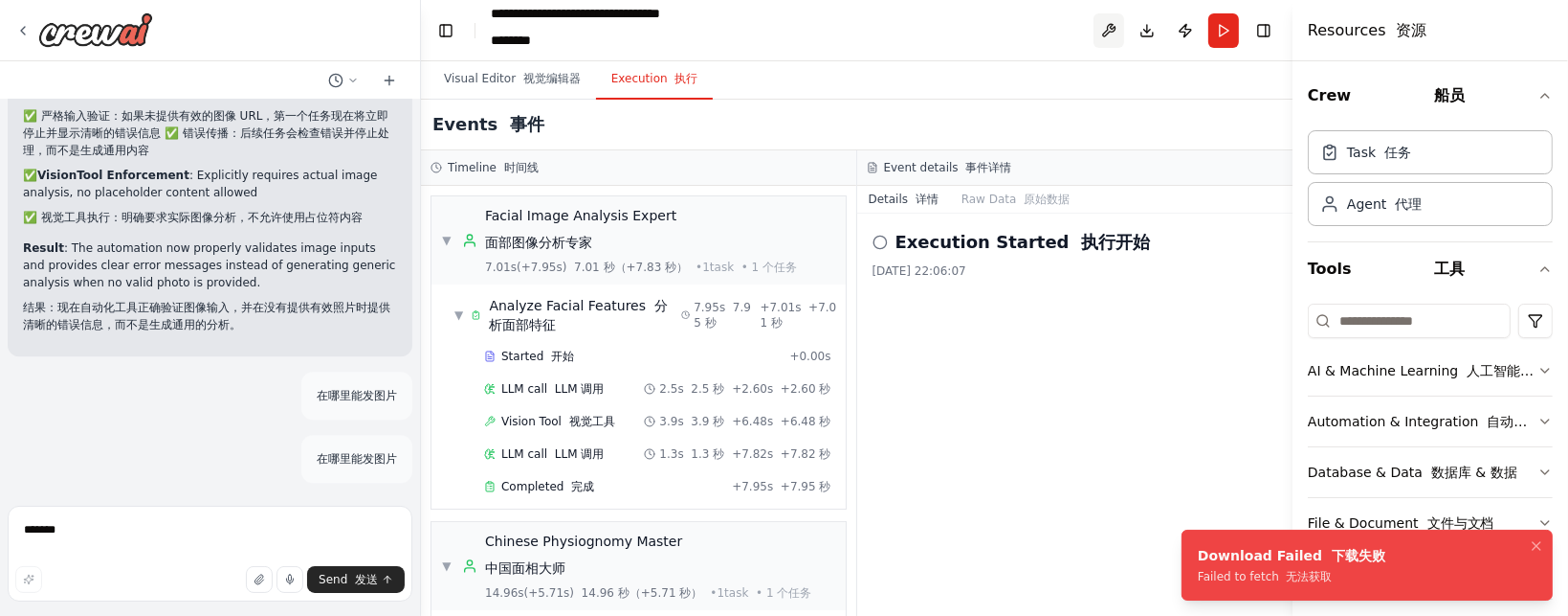
click at [1113, 37] on button at bounding box center [1108, 31] width 31 height 34
click at [1102, 28] on div at bounding box center [1108, 31] width 31 height 34
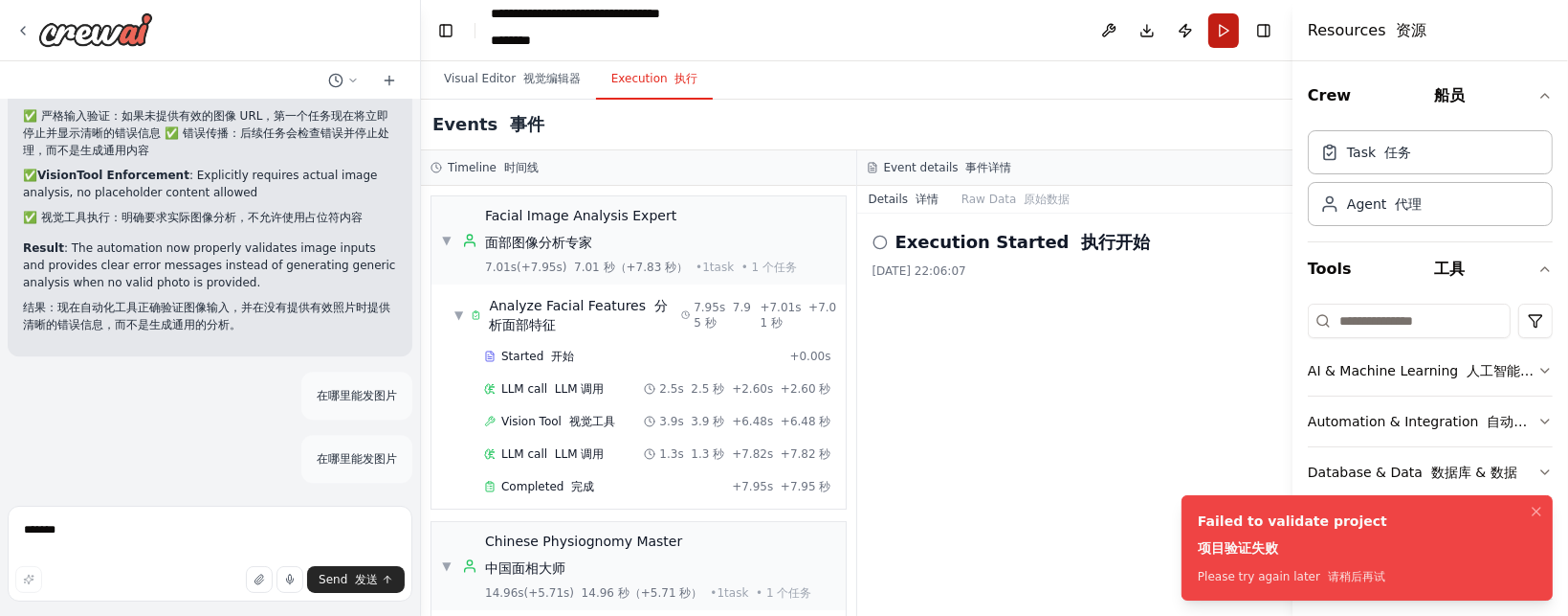
click at [1221, 32] on button "Run" at bounding box center [1223, 31] width 31 height 34
click at [1221, 32] on header "**********" at bounding box center [856, 31] width 872 height 61
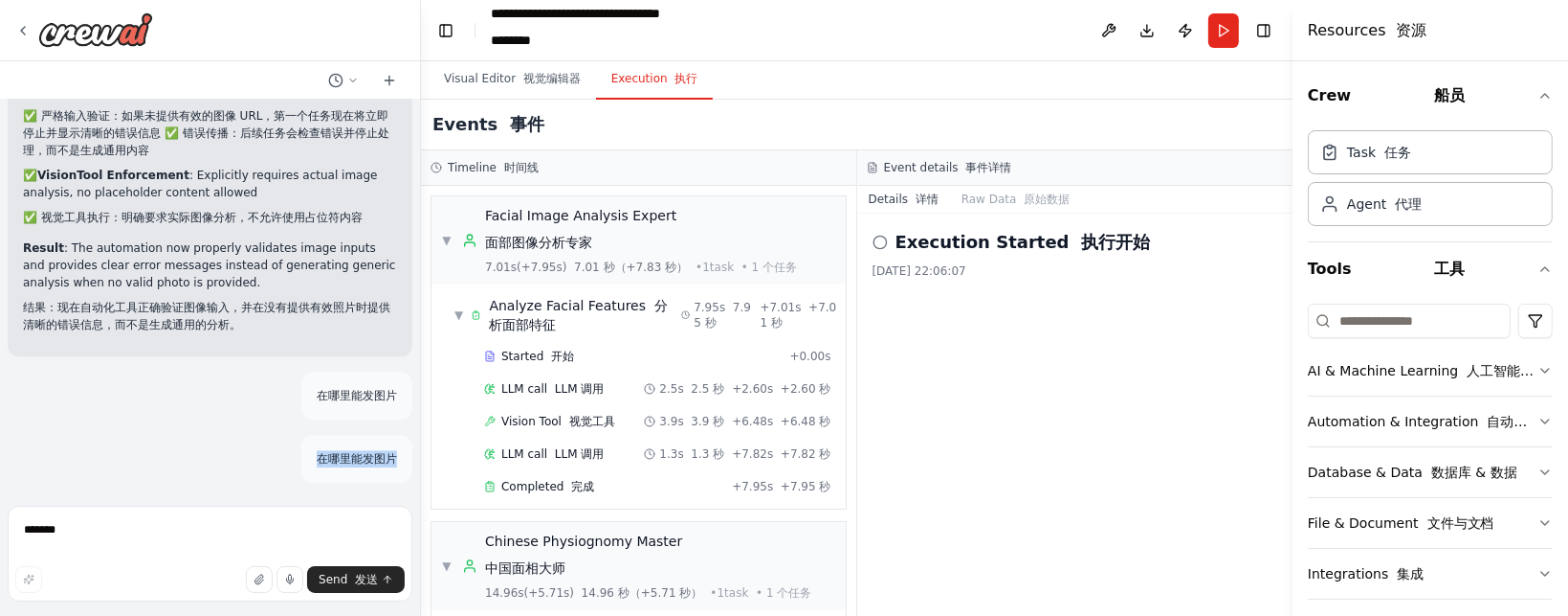
drag, startPoint x: 297, startPoint y: 452, endPoint x: 396, endPoint y: 450, distance: 99.0
click at [396, 450] on div "在哪里能发图片" at bounding box center [357, 458] width 111 height 48
copy p "在哪里能发图片"
click at [285, 521] on textarea "*******" at bounding box center [210, 553] width 405 height 96
paste textarea "*******"
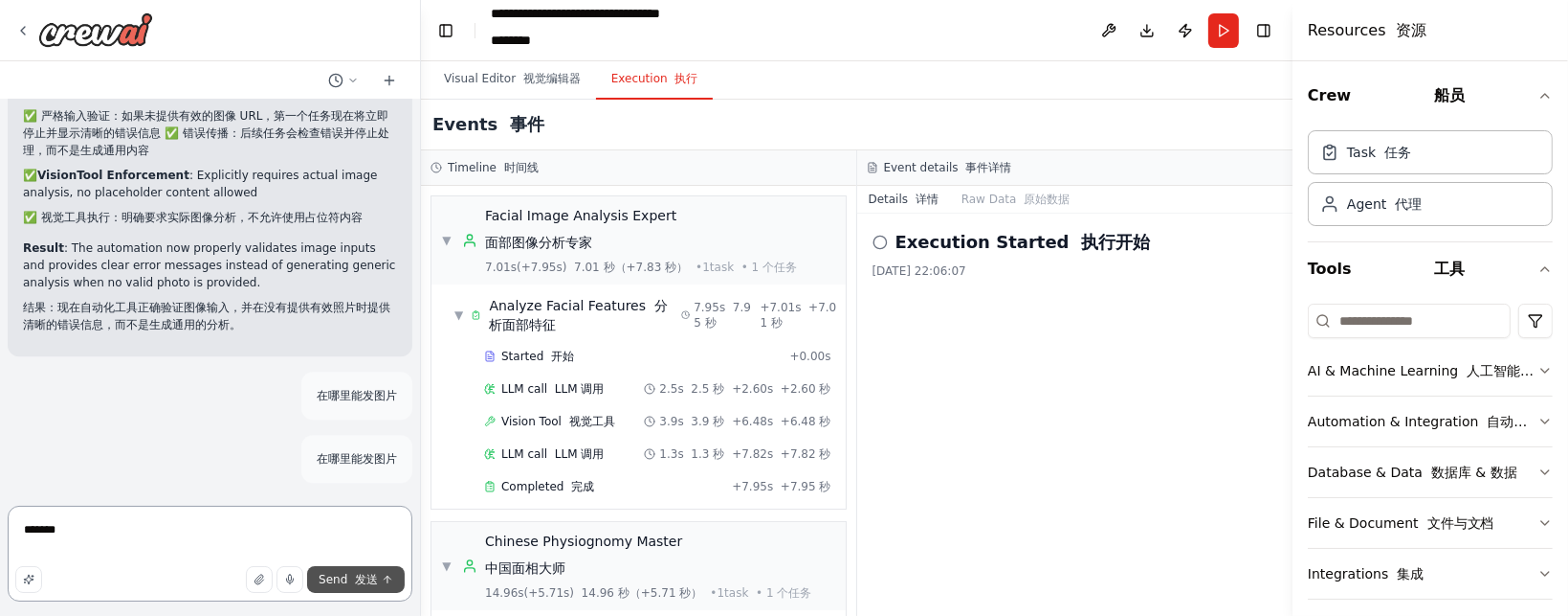
type textarea "*******"
click at [342, 576] on span "Send 发送" at bounding box center [348, 580] width 59 height 16
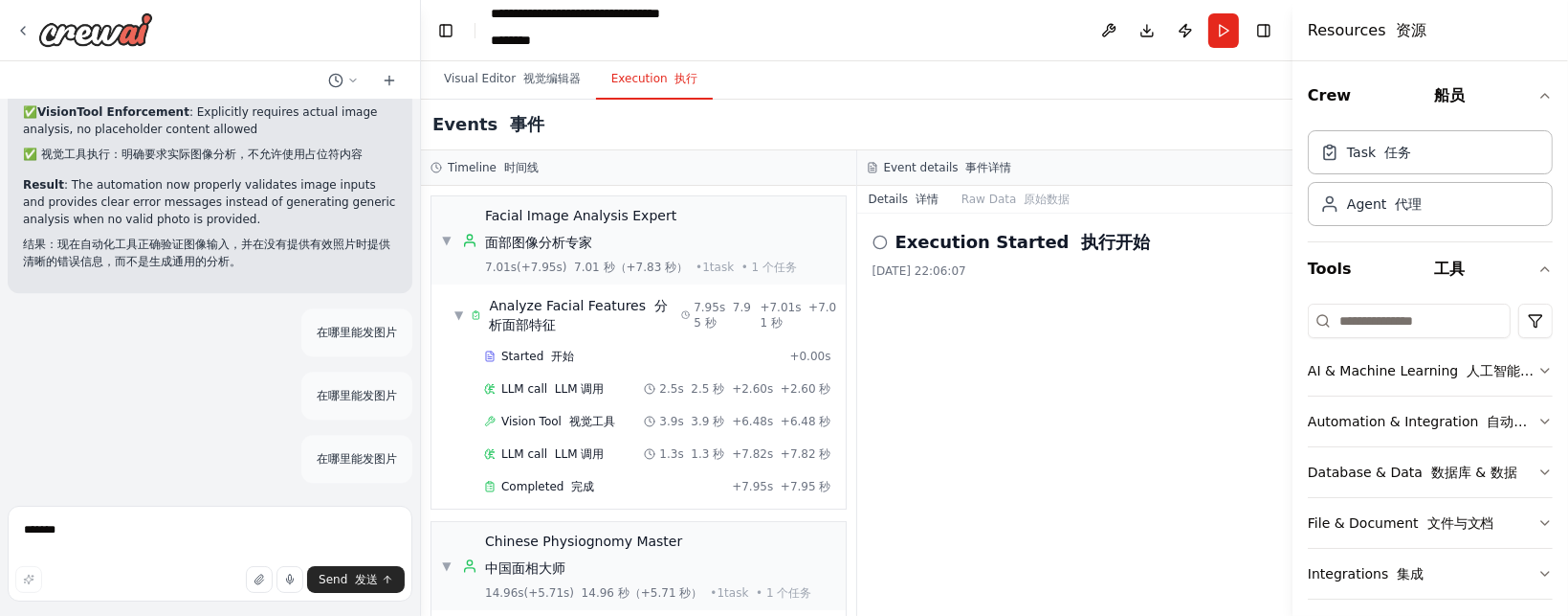
scroll to position [5814, 0]
click at [523, 84] on font "视觉编辑器" at bounding box center [552, 79] width 57 height 14
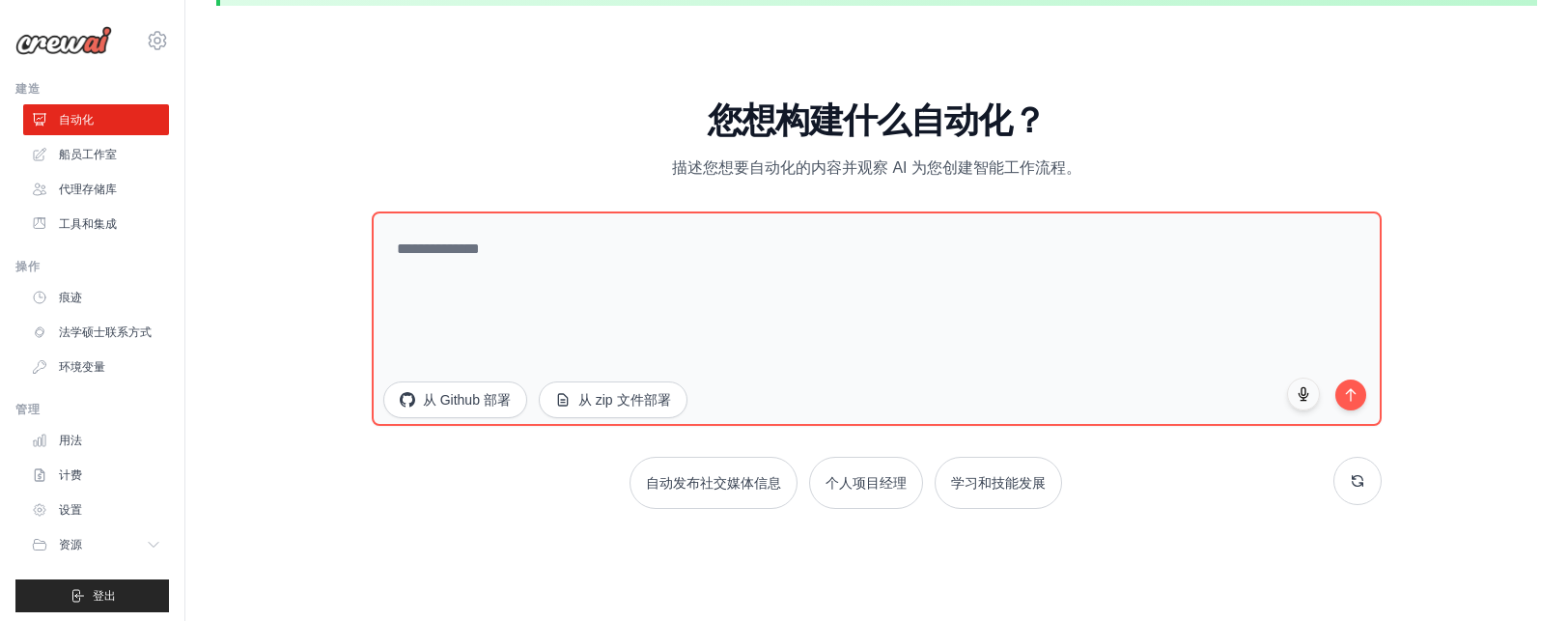
click at [1365, 486] on button at bounding box center [1357, 480] width 49 height 49
click at [116, 113] on link "自动化" at bounding box center [97, 119] width 146 height 31
click at [150, 41] on icon at bounding box center [157, 40] width 23 height 23
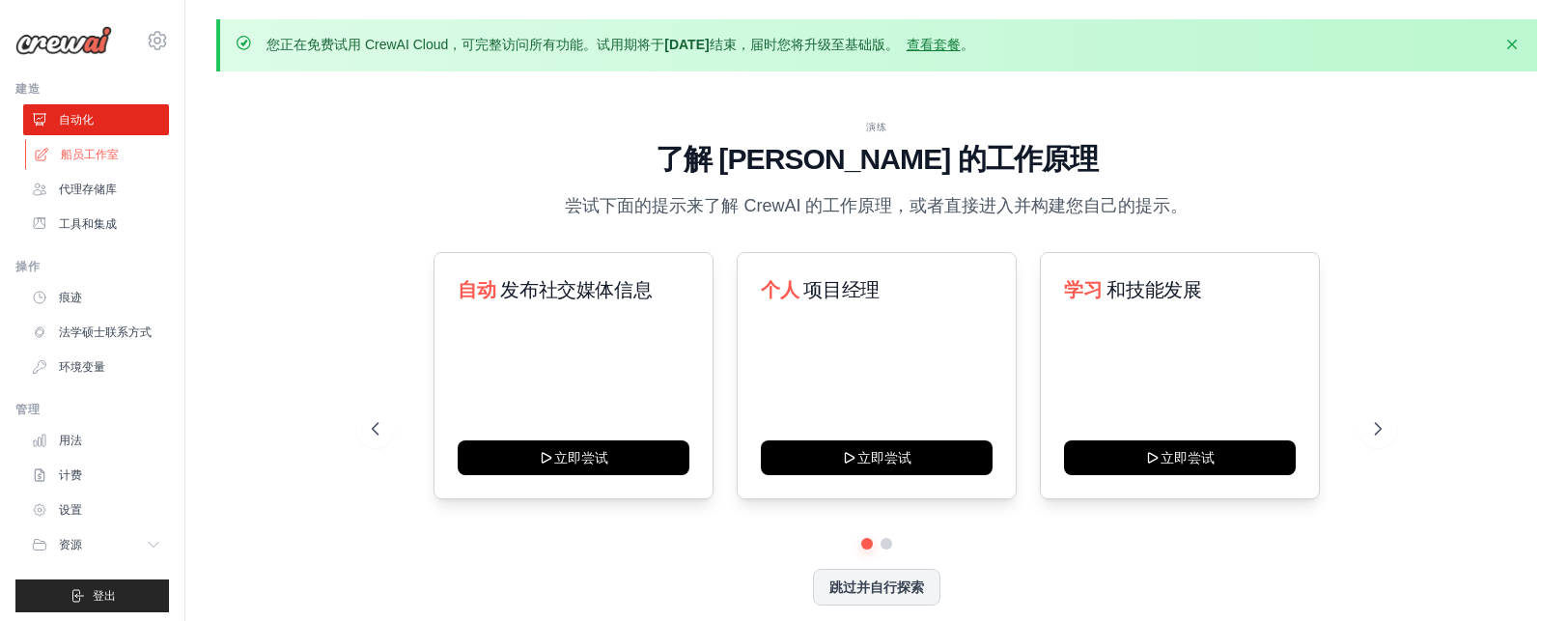
click at [92, 156] on font "船员工作室" at bounding box center [89, 155] width 58 height 14
click at [100, 190] on font "代理存储库" at bounding box center [89, 190] width 58 height 14
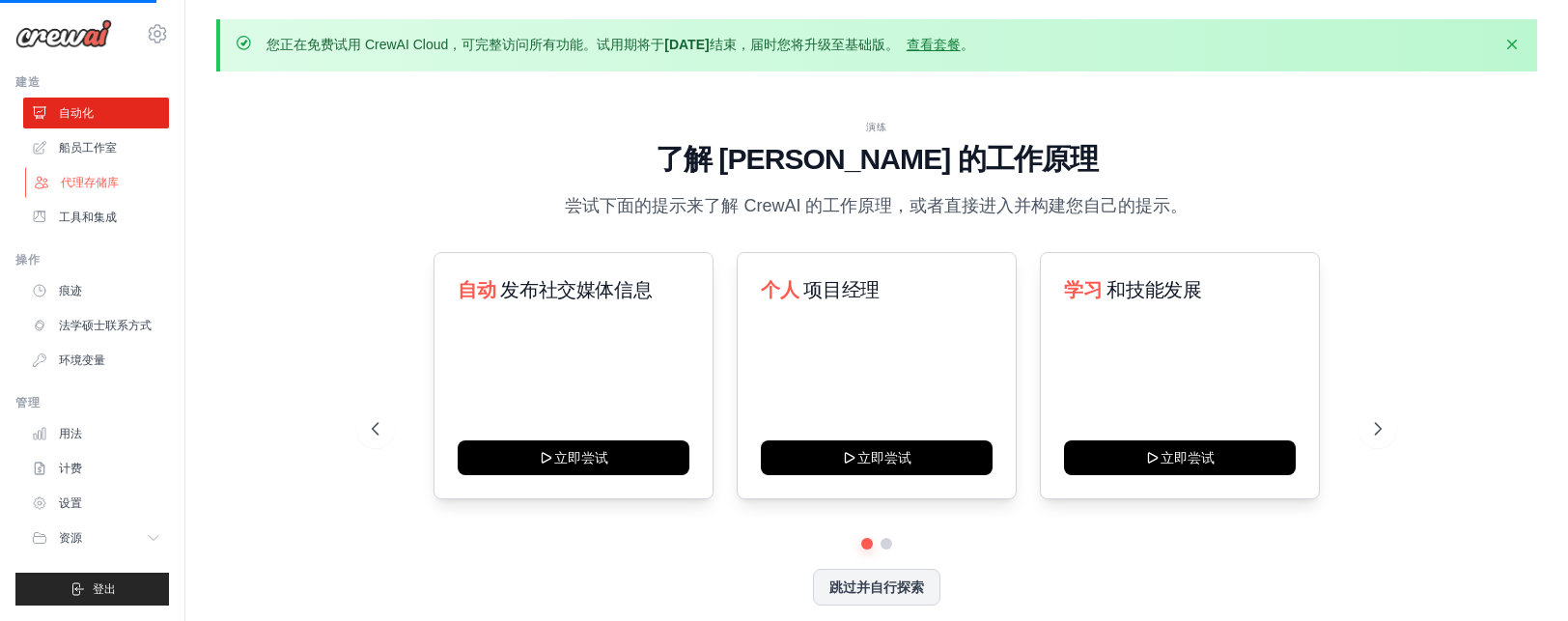
scroll to position [21, 0]
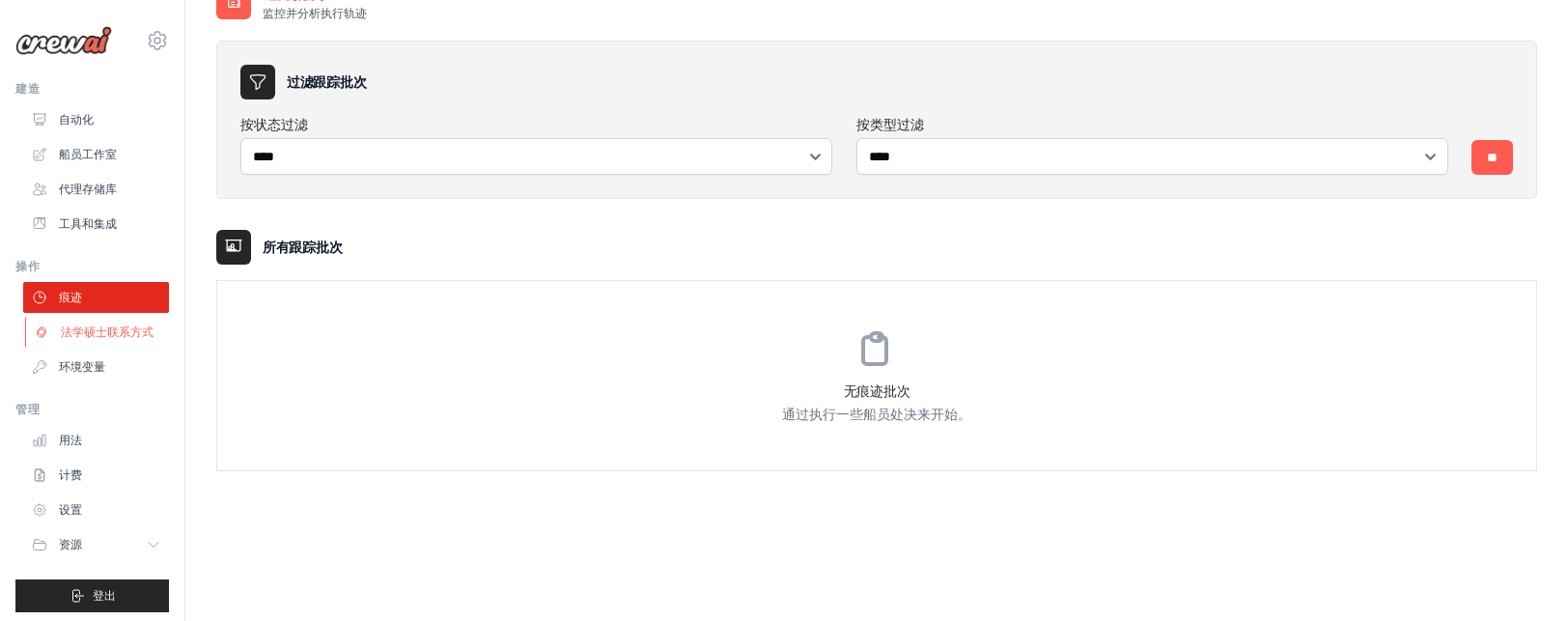
click at [121, 339] on font "法学硕士联系方式" at bounding box center [106, 332] width 92 height 14
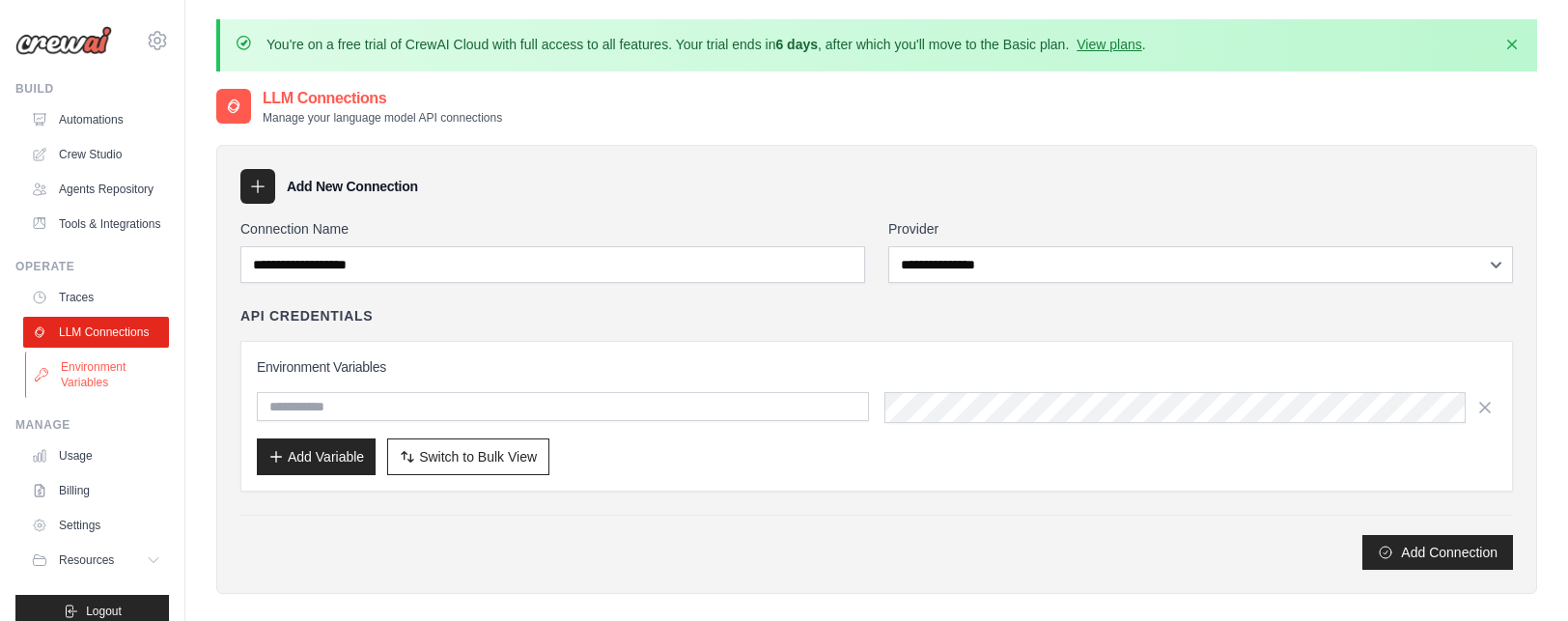
click at [112, 397] on link "Environment Variables" at bounding box center [97, 375] width 146 height 47
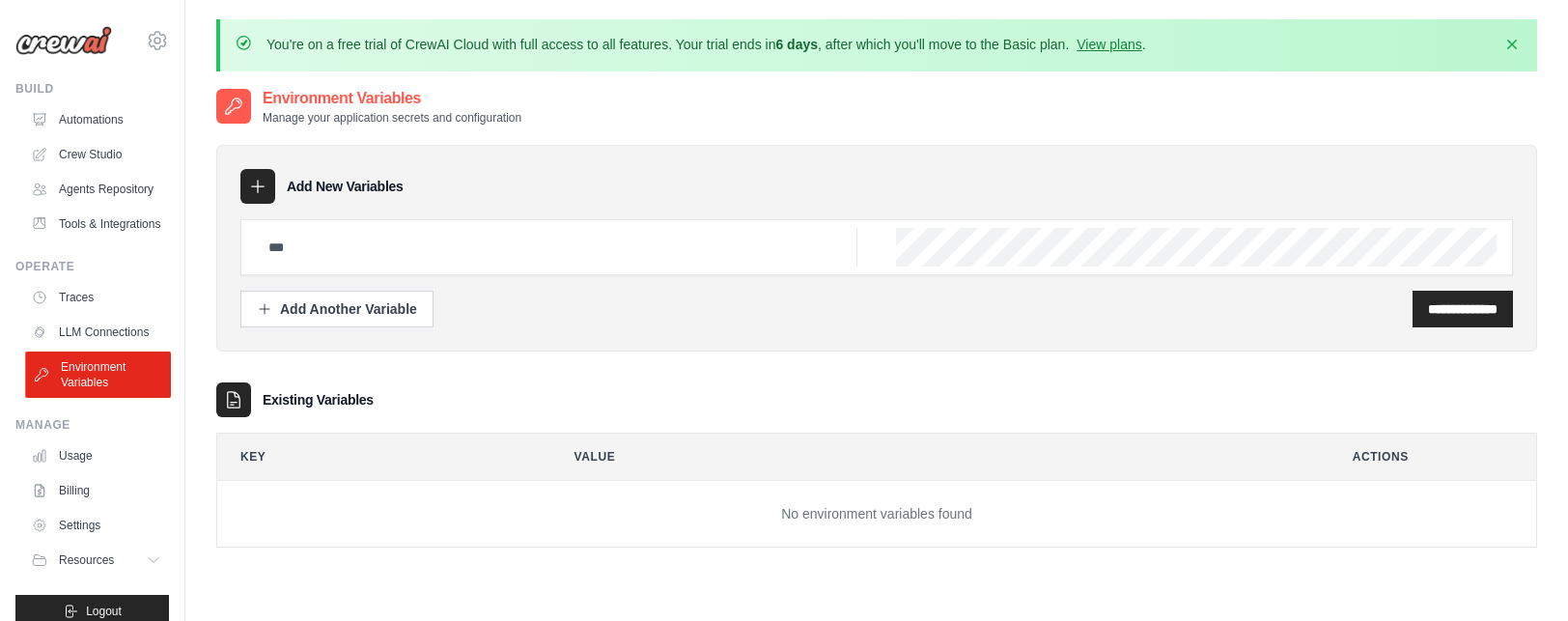
scroll to position [68, 0]
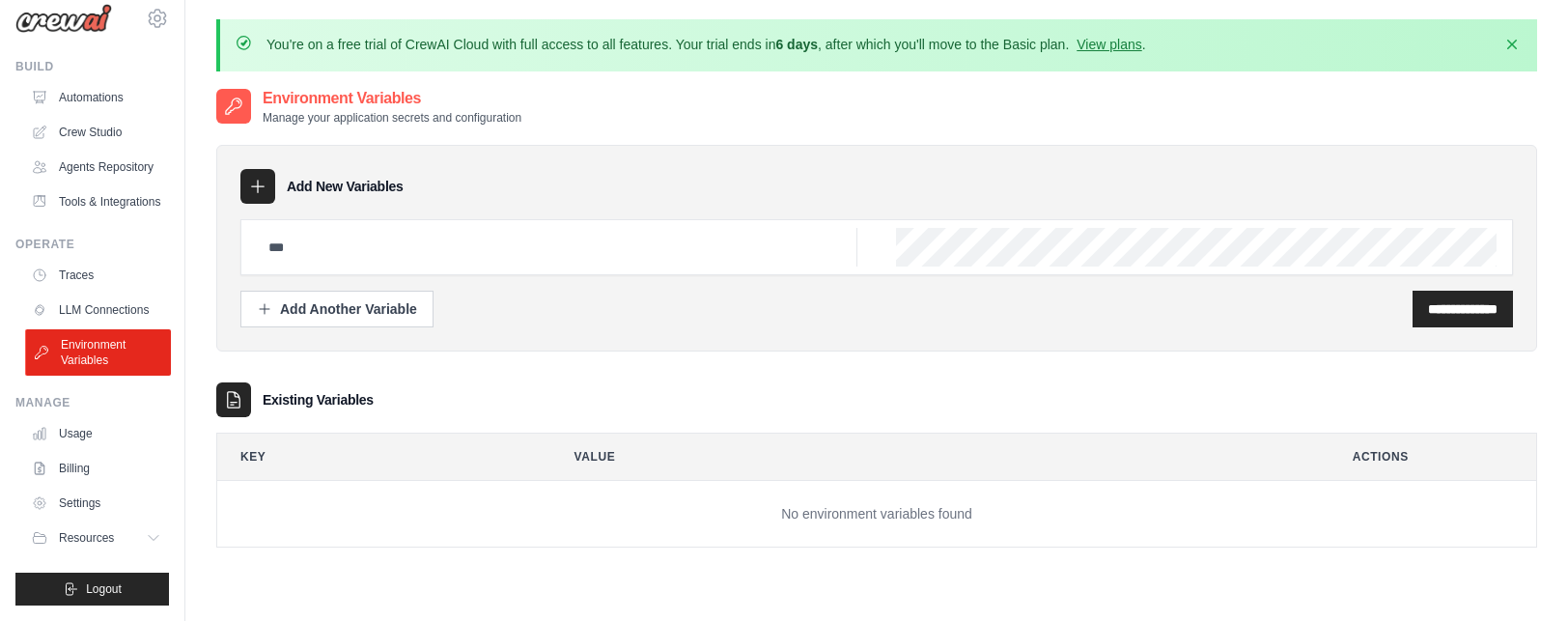
click at [131, 426] on link "Usage" at bounding box center [95, 433] width 146 height 31
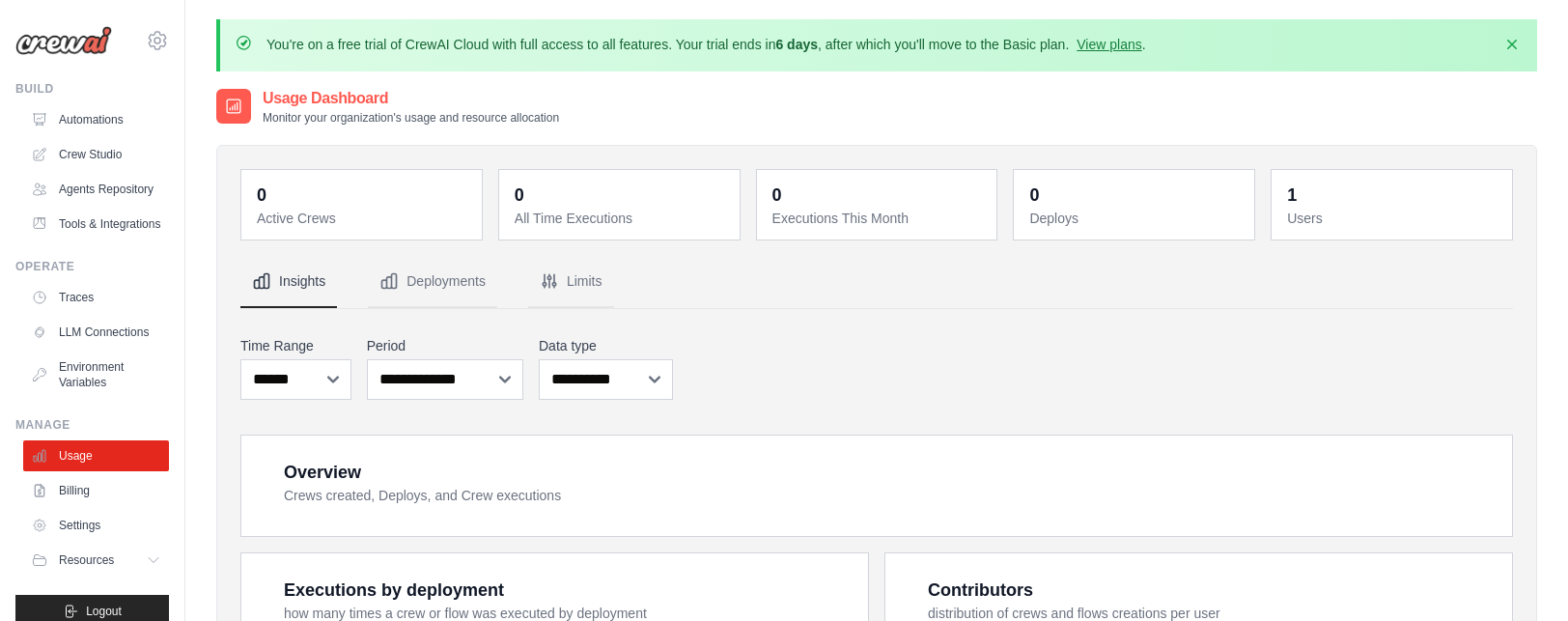
click at [107, 432] on div "Manage" at bounding box center [92, 425] width 153 height 16
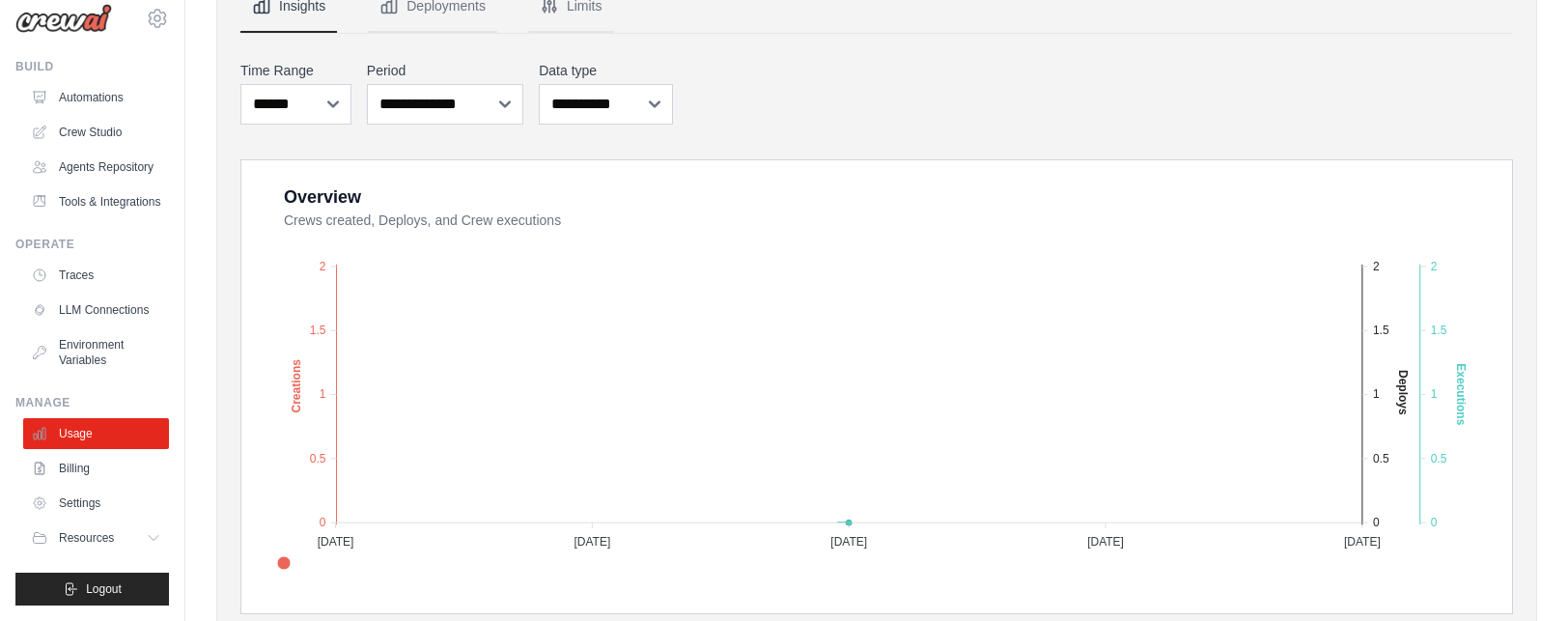
scroll to position [387, 0]
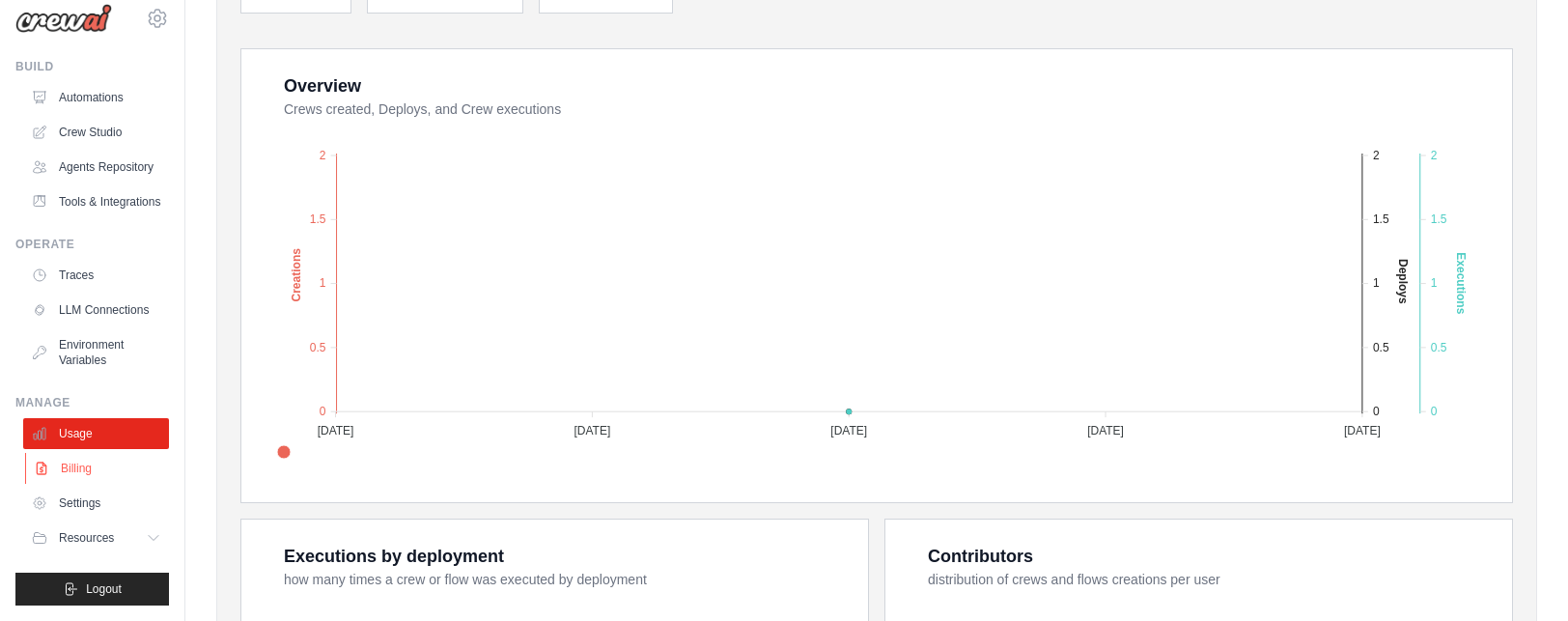
click at [130, 466] on link "Billing" at bounding box center [97, 468] width 146 height 31
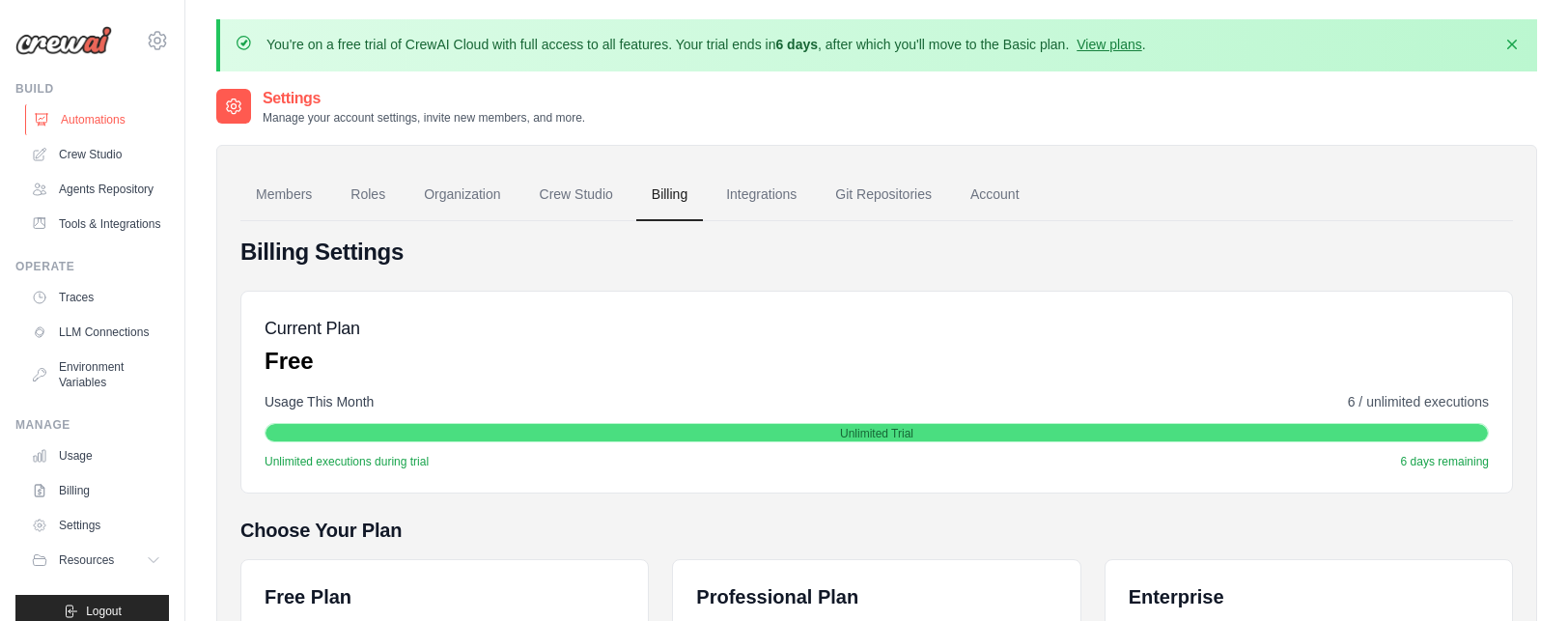
click at [69, 130] on link "Automations" at bounding box center [97, 119] width 146 height 31
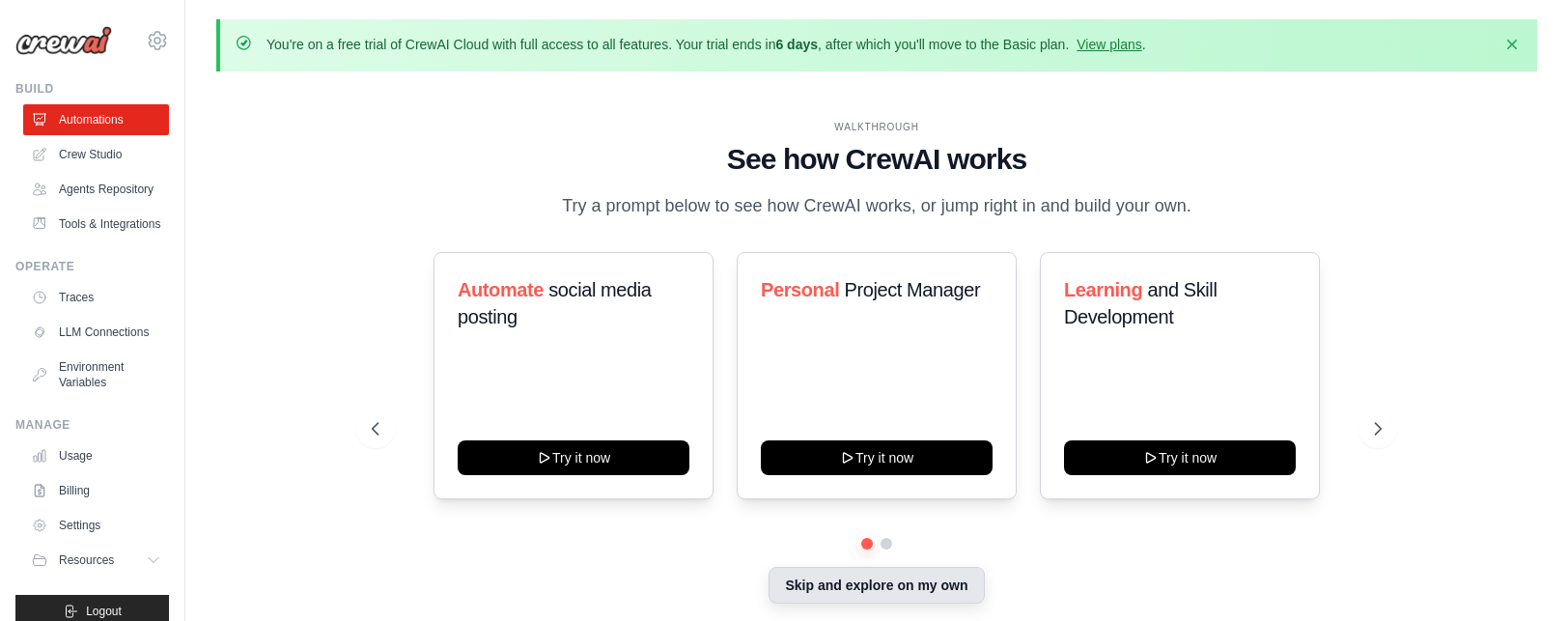
click at [842, 593] on button "Skip and explore on my own" at bounding box center [875, 584] width 216 height 37
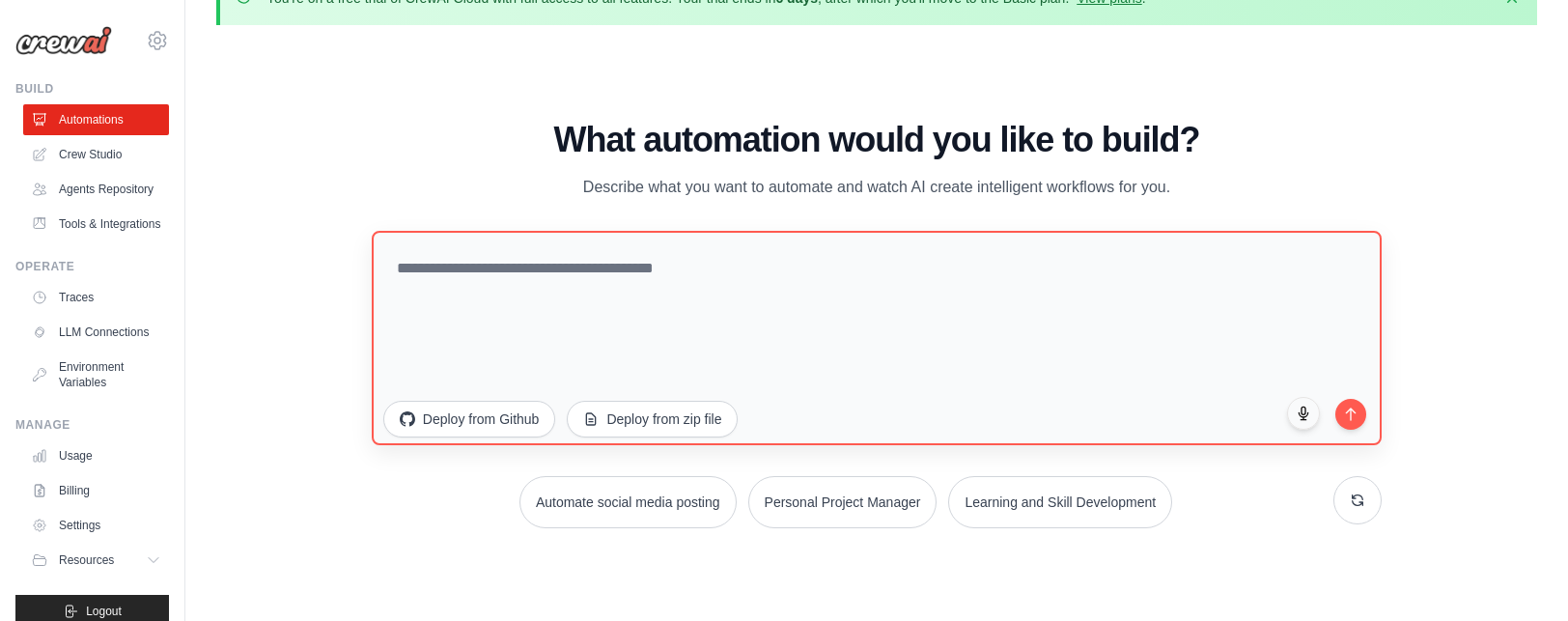
scroll to position [66, 0]
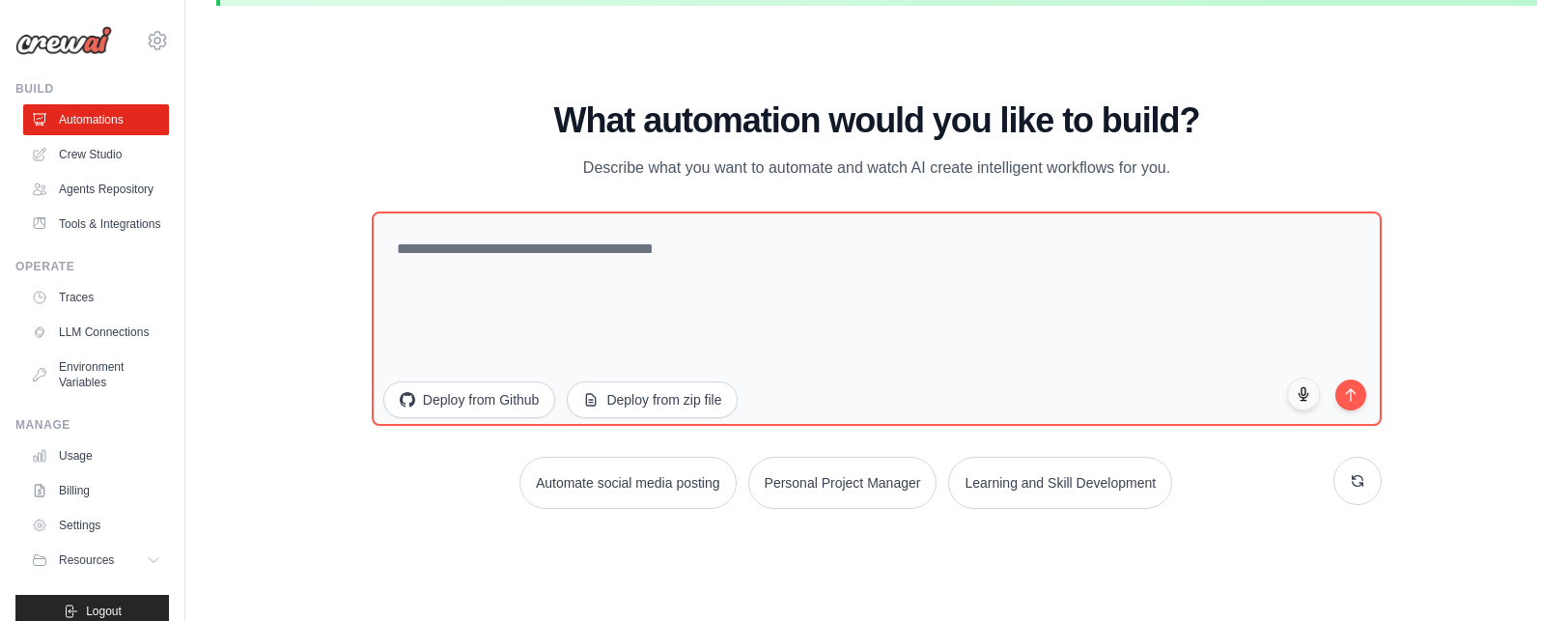
click at [1201, 151] on div "What automation would you like to build? Describe what you want to automate and…" at bounding box center [876, 141] width 1010 height 79
